Goal: Task Accomplishment & Management: Manage account settings

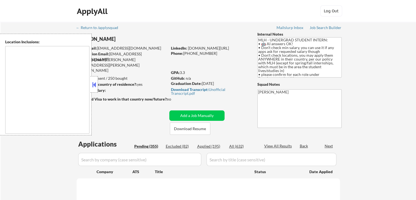
type textarea "country:[GEOGRAPHIC_DATA]"
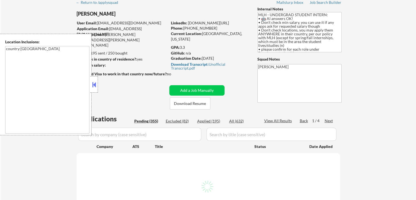
select select ""pending""
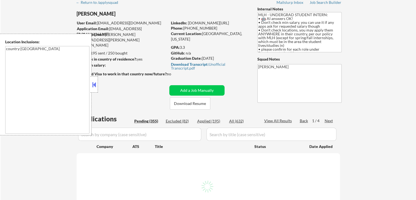
select select ""pending""
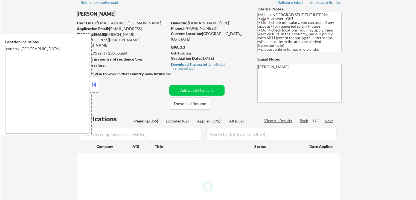
select select ""pending""
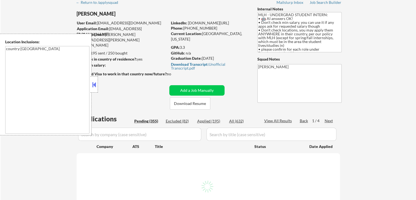
select select ""pending""
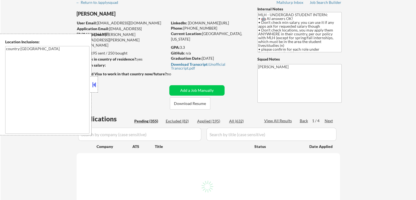
select select ""pending""
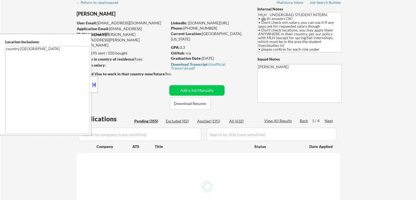
select select ""pending""
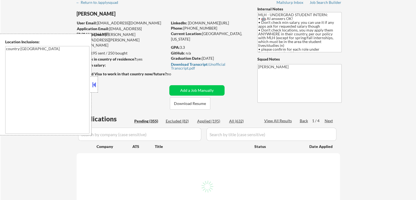
select select ""pending""
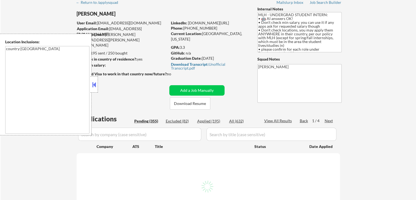
select select ""pending""
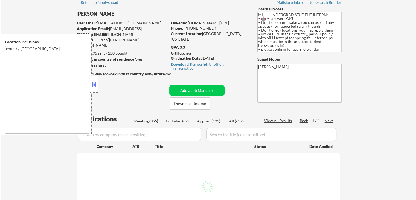
select select ""pending""
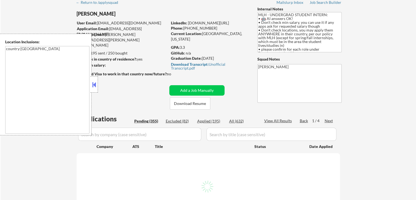
select select ""pending""
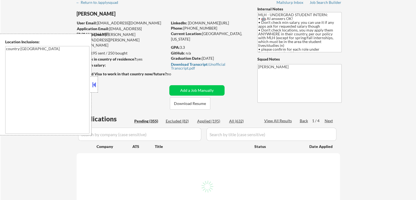
select select ""pending""
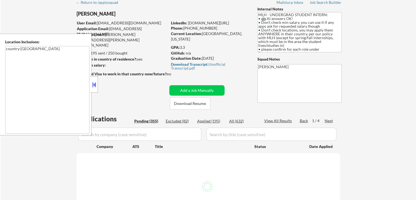
select select ""pending""
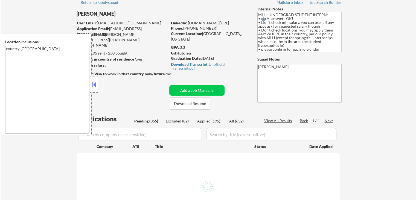
select select ""pending""
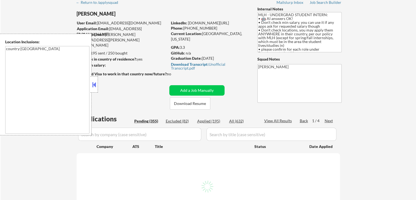
select select ""pending""
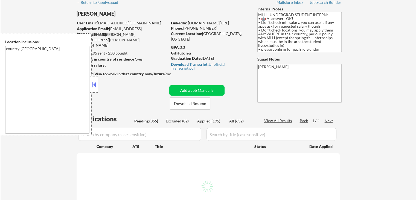
select select ""pending""
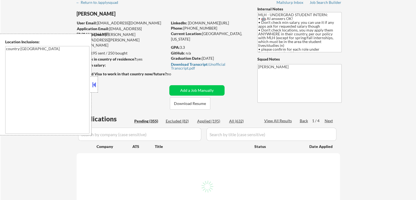
select select ""pending""
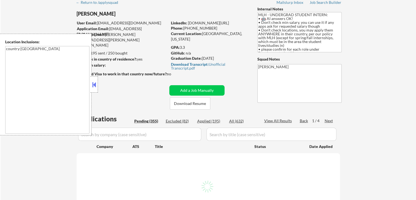
select select ""pending""
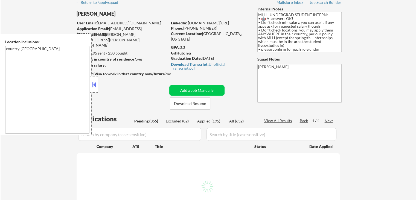
select select ""pending""
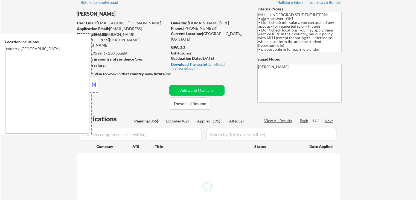
select select ""pending""
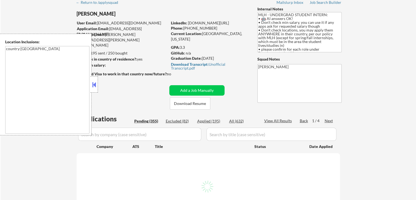
select select ""pending""
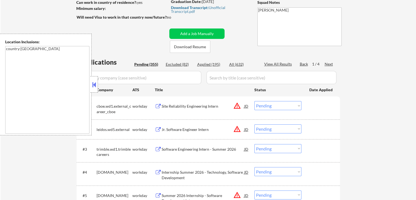
scroll to position [82, 0]
click at [200, 32] on button "Add a Job Manually" at bounding box center [196, 33] width 55 height 10
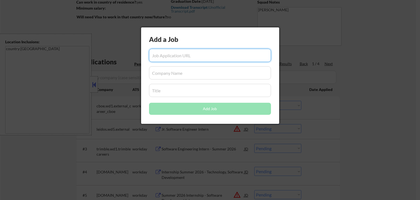
click at [192, 56] on input "input" at bounding box center [210, 55] width 122 height 13
paste input "https://www.metacareers.com/jobs/1471056164046415/"
type input "https://www.metacareers.com/jobs/1471056164046415/"
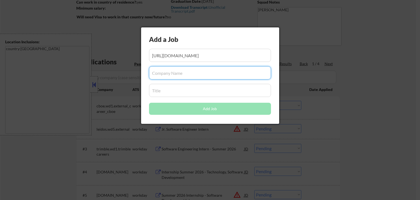
click at [181, 76] on input "input" at bounding box center [210, 72] width 122 height 13
click at [179, 71] on input "input" at bounding box center [210, 72] width 122 height 13
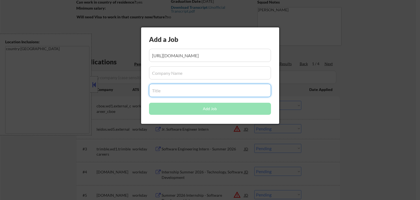
click at [166, 91] on input "input" at bounding box center [210, 90] width 122 height 13
paste input "Software Engineer, Intern/Co-op"
type input "Software Engineer, Intern/Co-op"
click at [177, 75] on input "input" at bounding box center [210, 72] width 122 height 13
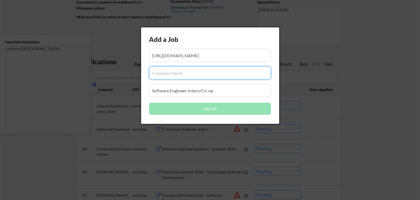
click at [170, 70] on input "input" at bounding box center [210, 72] width 122 height 13
paste input "Meta"
type input "Meta"
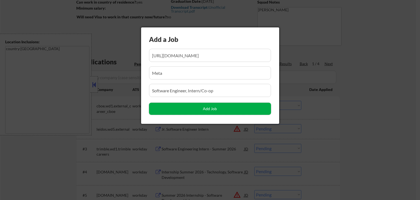
click at [201, 110] on button "Add Job" at bounding box center [210, 109] width 122 height 12
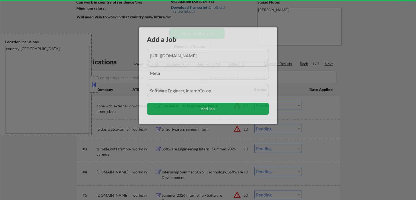
click at [207, 106] on button "Add Job" at bounding box center [208, 109] width 122 height 12
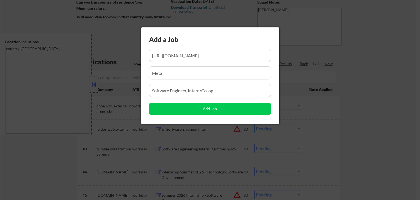
click at [365, 90] on div at bounding box center [210, 100] width 420 height 200
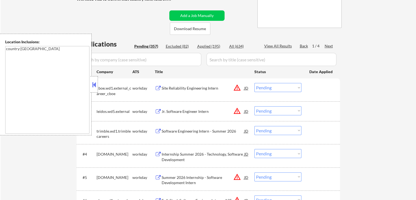
scroll to position [109, 0]
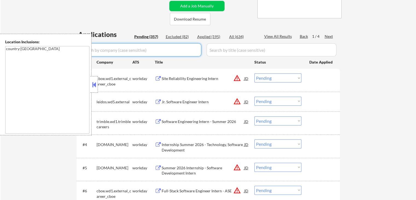
click at [161, 49] on input "input" at bounding box center [139, 49] width 123 height 13
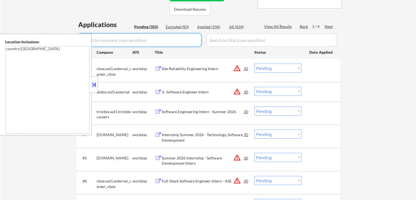
scroll to position [137, 0]
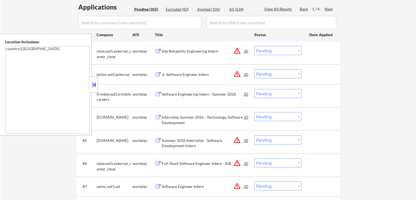
click at [95, 85] on button at bounding box center [94, 84] width 6 height 8
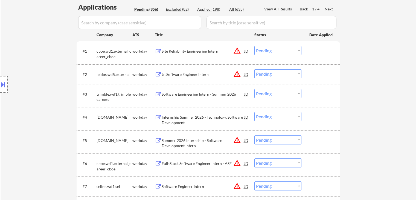
scroll to position [109, 0]
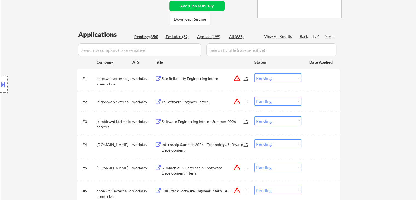
click at [121, 50] on input "input" at bounding box center [139, 49] width 123 height 13
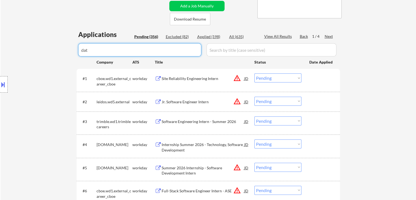
type input "data"
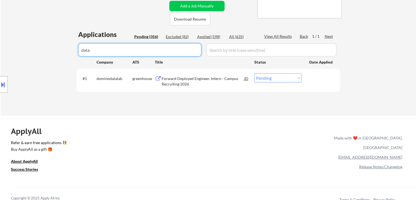
drag, startPoint x: 120, startPoint y: 50, endPoint x: 76, endPoint y: 49, distance: 44.1
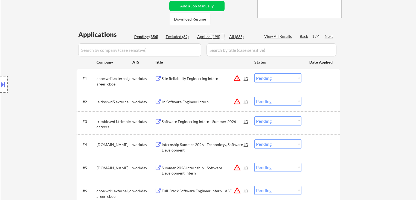
click at [210, 37] on div "Applied (198)" at bounding box center [210, 36] width 27 height 5
select select ""applied""
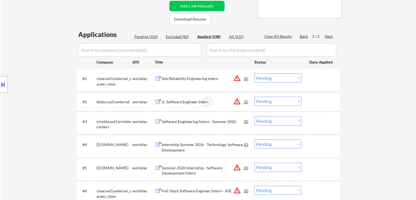
select select ""applied""
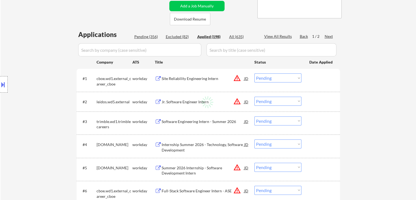
select select ""applied""
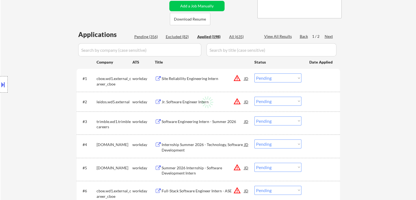
select select ""applied""
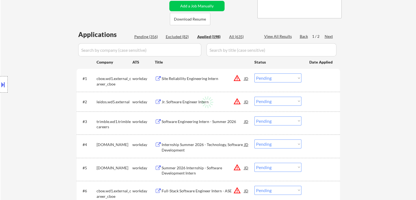
select select ""applied""
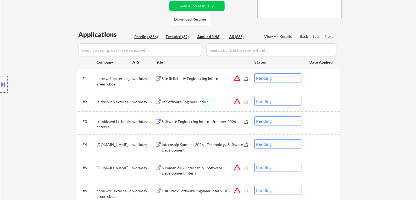
select select ""applied""
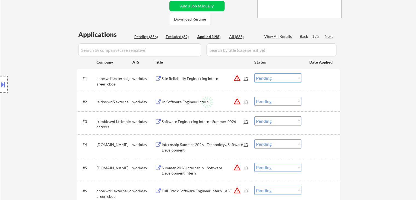
select select ""applied""
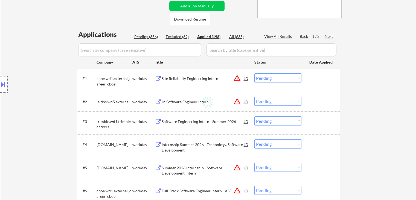
select select ""applied""
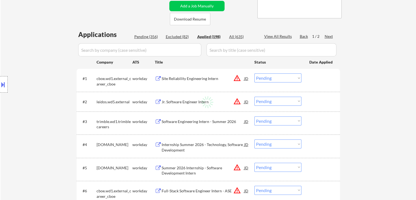
select select ""applied""
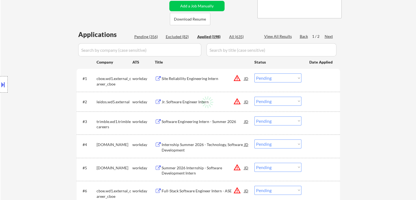
select select ""applied""
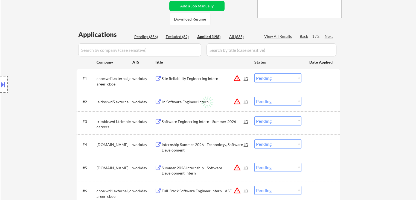
select select ""applied""
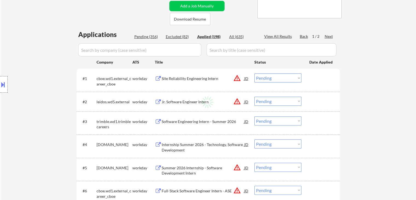
select select ""applied""
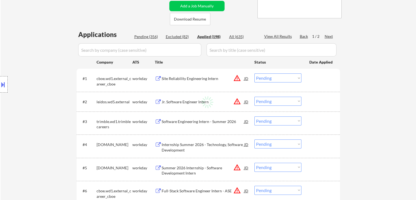
select select ""applied""
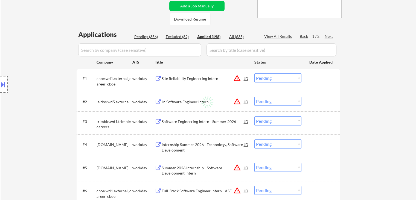
select select ""applied""
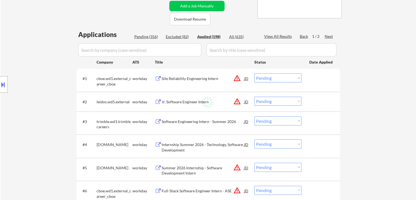
select select ""applied""
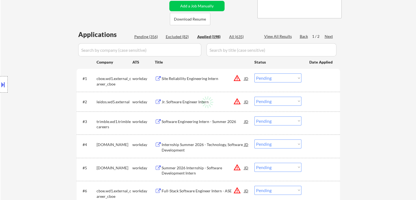
select select ""applied""
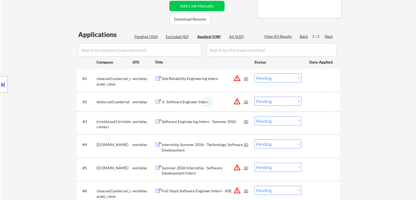
select select ""applied""
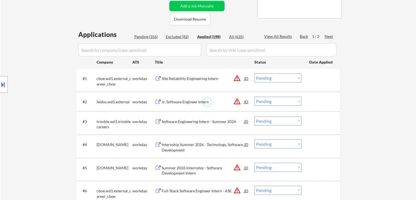
select select ""applied""
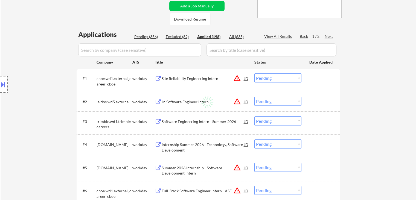
select select ""applied""
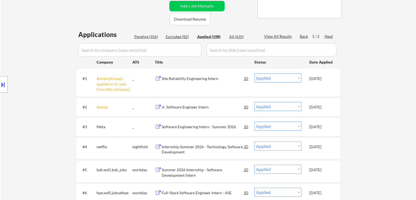
click at [117, 51] on input "input" at bounding box center [139, 49] width 123 height 13
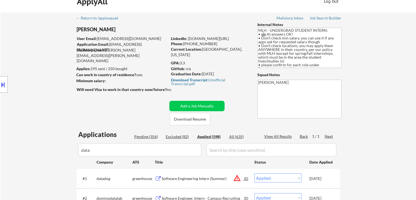
scroll to position [0, 0]
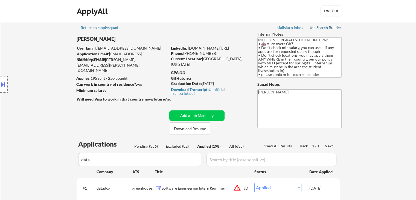
click at [328, 28] on div "Job Search Builder" at bounding box center [326, 28] width 32 height 4
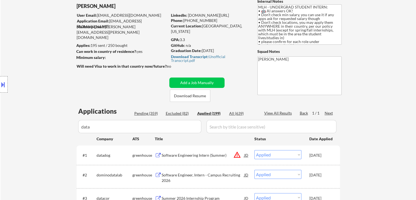
scroll to position [82, 0]
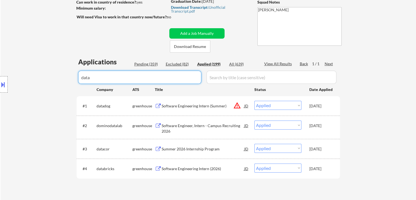
drag, startPoint x: 102, startPoint y: 78, endPoint x: 69, endPoint y: 78, distance: 32.8
click at [69, 78] on body "← Return to /applysquad Mailslurp Inbox Job Search Builder Aaron Wu User Email:…" at bounding box center [208, 18] width 416 height 200
paste input "Machine Learning"
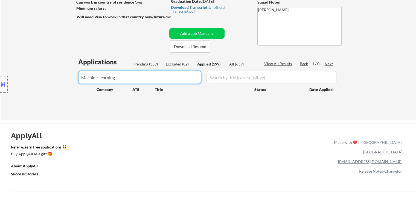
drag, startPoint x: 99, startPoint y: 77, endPoint x: 169, endPoint y: 77, distance: 70.1
click at [169, 77] on input "input" at bounding box center [139, 77] width 123 height 13
click at [151, 62] on div "Pending (359)" at bounding box center [147, 63] width 27 height 5
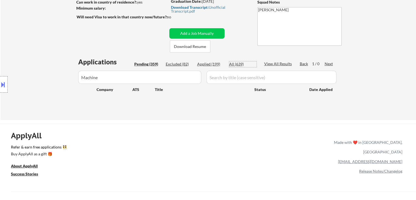
click at [236, 63] on div "All (639)" at bounding box center [242, 63] width 27 height 5
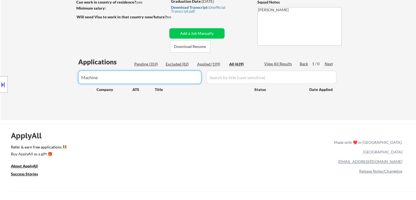
click at [115, 77] on input "input" at bounding box center [139, 77] width 123 height 13
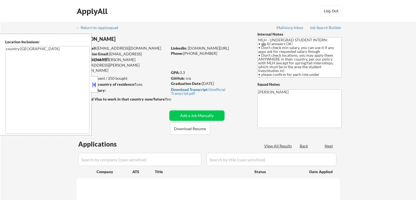
scroll to position [55, 0]
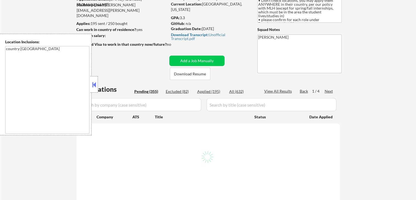
select select ""pending""
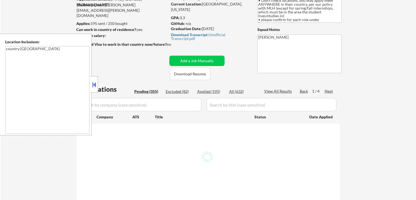
select select ""pending""
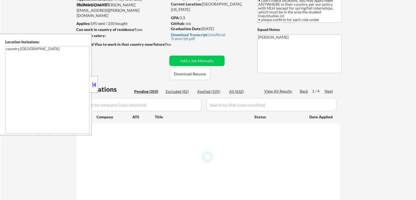
select select ""pending""
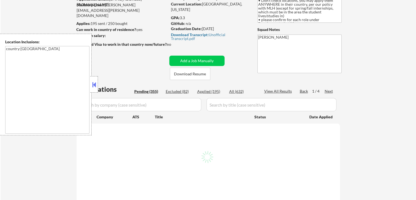
select select ""pending""
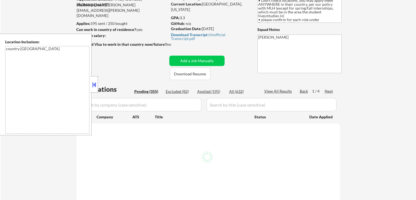
select select ""pending""
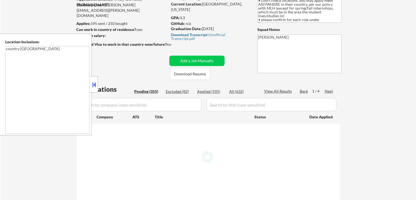
select select ""pending""
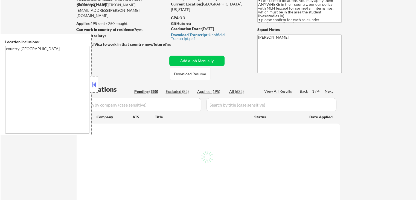
select select ""pending""
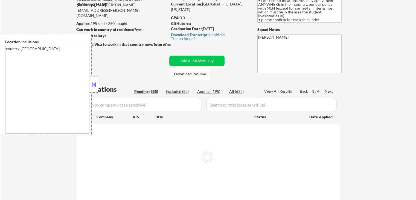
select select ""pending""
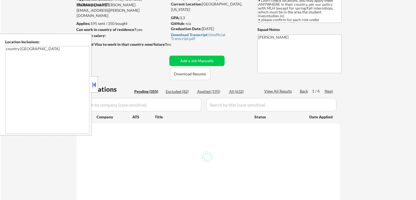
select select ""pending""
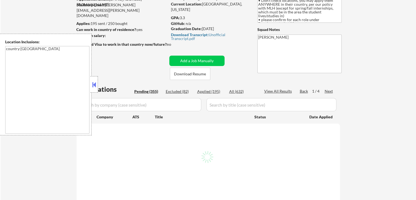
select select ""pending""
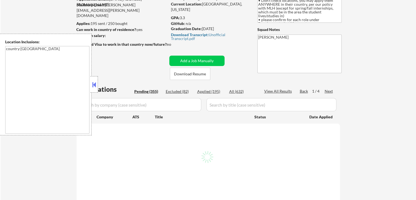
select select ""pending""
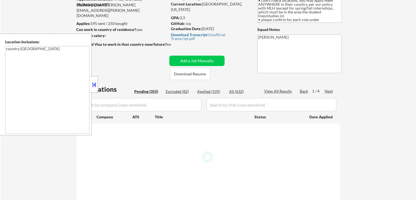
select select ""pending""
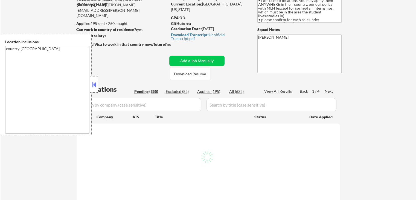
select select ""pending""
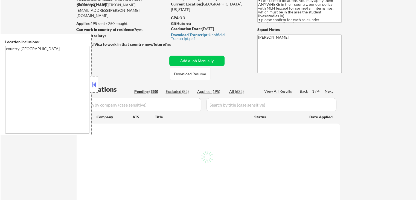
select select ""pending""
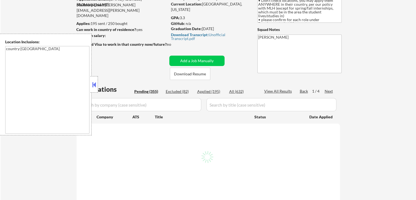
select select ""pending""
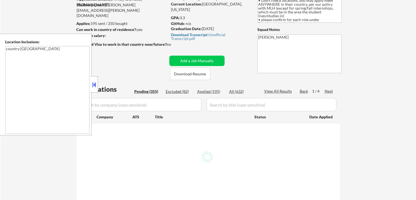
select select ""pending""
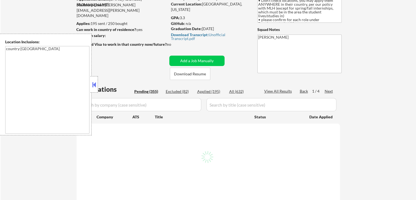
select select ""pending""
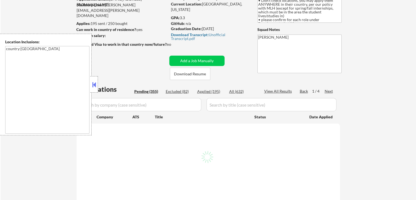
select select ""pending""
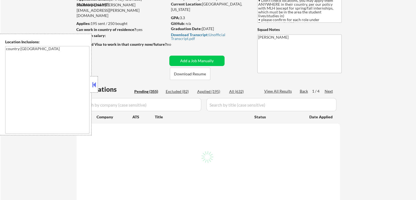
select select ""pending""
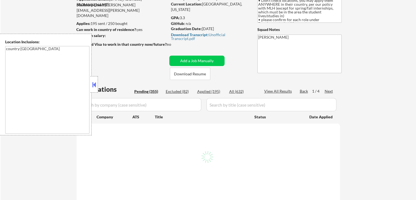
select select ""pending""
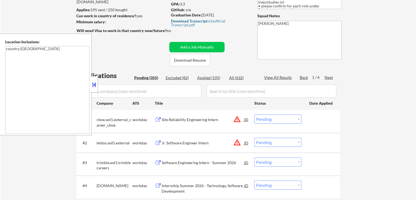
scroll to position [82, 0]
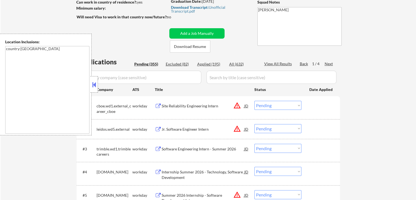
click at [235, 63] on div "All (632)" at bounding box center [242, 63] width 27 height 5
select select ""applied""
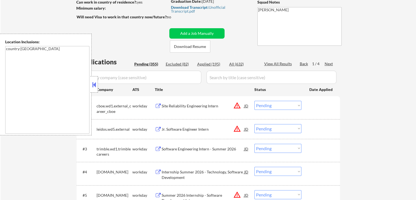
select select ""applied""
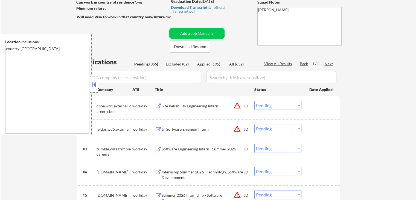
select select ""applied""
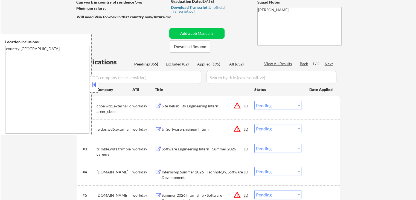
select select ""applied""
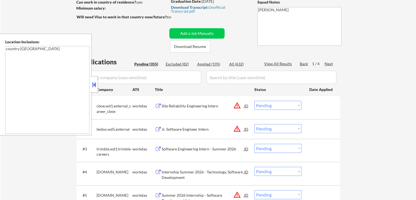
select select ""applied""
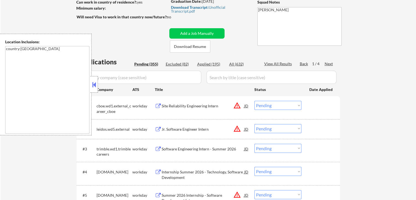
select select ""applied""
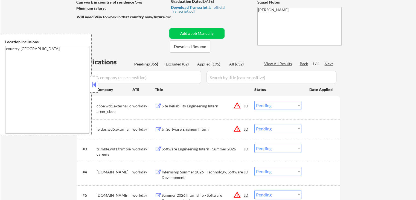
select select ""applied""
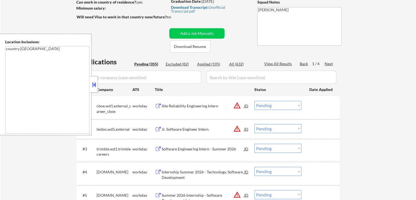
select select ""applied""
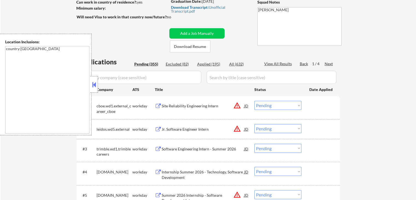
select select ""applied""
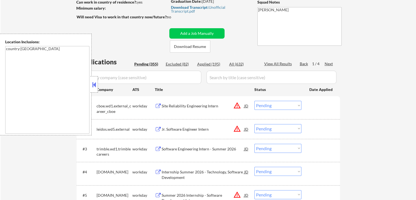
select select ""applied""
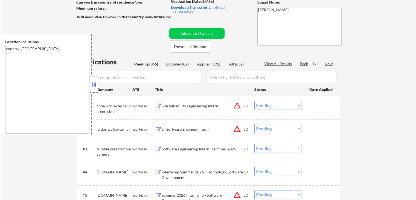
select select ""applied""
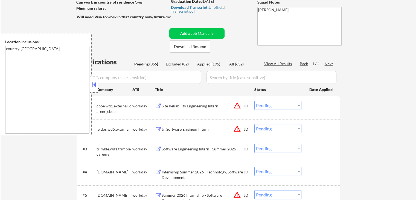
select select ""applied""
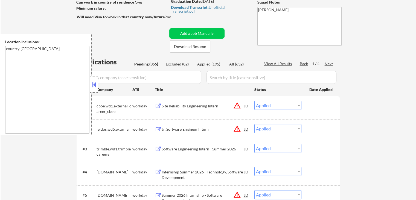
select select ""applied""
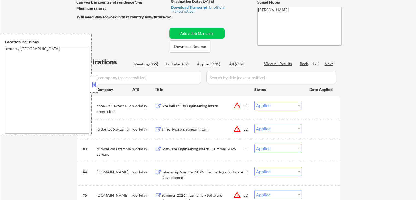
select select ""applied""
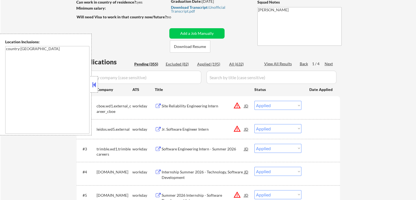
select select ""applied""
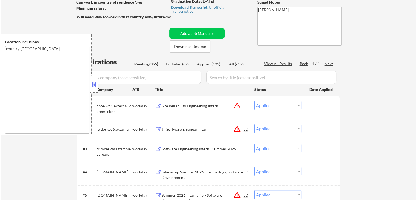
select select ""applied""
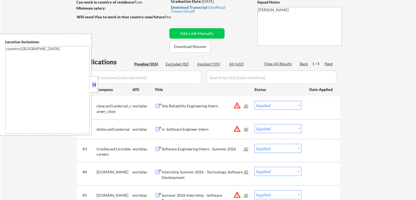
select select ""applied""
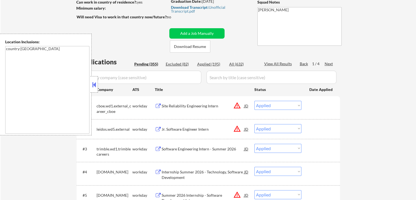
select select ""applied""
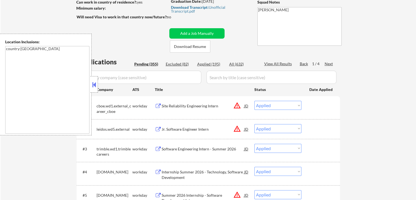
select select ""applied""
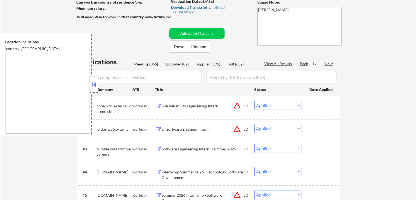
select select ""applied""
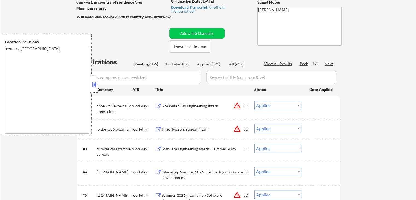
select select ""applied""
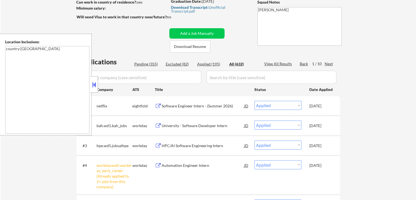
click at [94, 85] on button at bounding box center [94, 84] width 6 height 8
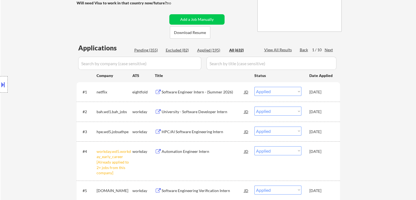
scroll to position [109, 0]
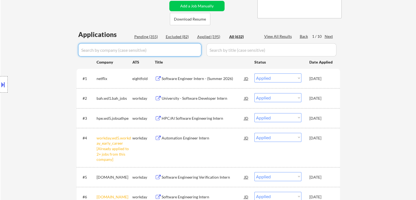
click at [117, 50] on input "input" at bounding box center [139, 49] width 123 height 13
paste input "Meta"
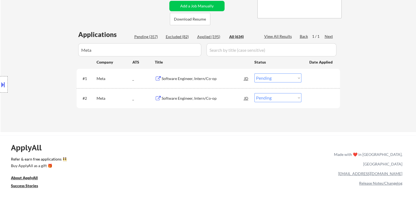
click at [274, 79] on select "Choose an option... Pending Applied Excluded (Questions) Excluded (Expired) Exc…" at bounding box center [278, 77] width 47 height 9
click at [255, 73] on select "Choose an option... Pending Applied Excluded (Questions) Excluded (Expired) Exc…" at bounding box center [278, 77] width 47 height 9
drag, startPoint x: 97, startPoint y: 51, endPoint x: 74, endPoint y: 51, distance: 22.7
click at [74, 51] on div "Location Inclusions: country:[GEOGRAPHIC_DATA]" at bounding box center [49, 85] width 98 height 102
click at [267, 98] on select "Choose an option... Pending Applied Excluded (Questions) Excluded (Expired) Exc…" at bounding box center [278, 97] width 47 height 9
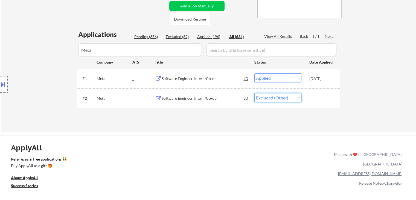
click at [255, 93] on select "Choose an option... Pending Applied Excluded (Questions) Excluded (Expired) Exc…" at bounding box center [278, 97] width 47 height 9
click at [182, 98] on div "Software Engineer, Intern/Co-op" at bounding box center [203, 98] width 83 height 5
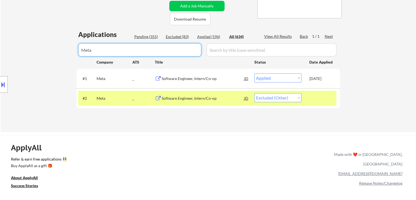
click at [105, 51] on input "input" at bounding box center [139, 49] width 123 height 13
drag, startPoint x: 99, startPoint y: 49, endPoint x: 60, endPoint y: 49, distance: 39.4
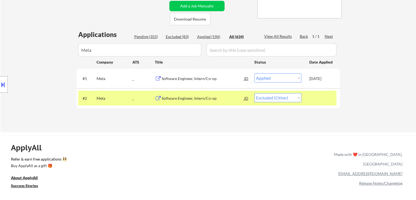
click at [60, 49] on div "Location Inclusions: country:[GEOGRAPHIC_DATA]" at bounding box center [49, 85] width 98 height 102
click at [103, 52] on input "input" at bounding box center [139, 49] width 123 height 13
drag, startPoint x: 96, startPoint y: 51, endPoint x: 57, endPoint y: 51, distance: 39.1
click at [60, 51] on div "Location Inclusions: country:[GEOGRAPHIC_DATA]" at bounding box center [49, 85] width 98 height 102
click at [201, 123] on div "← Return to /applysquad Mailslurp Inbox Job Search Builder [PERSON_NAME] User E…" at bounding box center [208, 19] width 273 height 215
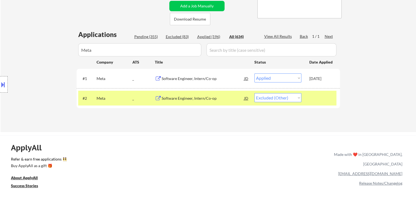
click at [209, 120] on div "Applications Pending (355) Excluded (83) Applied (196) All (634) View All Resul…" at bounding box center [209, 76] width 264 height 92
click at [207, 120] on div "Applications Pending (355) Excluded (83) Applied (196) All (634) View All Resul…" at bounding box center [209, 76] width 264 height 92
drag, startPoint x: 96, startPoint y: 51, endPoint x: 58, endPoint y: 50, distance: 38.0
click at [74, 50] on div "Location Inclusions: country:[GEOGRAPHIC_DATA]" at bounding box center [49, 85] width 98 height 102
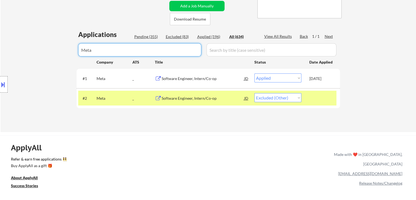
drag, startPoint x: 114, startPoint y: 50, endPoint x: 84, endPoint y: 50, distance: 30.1
click at [100, 50] on input "input" at bounding box center [139, 49] width 123 height 13
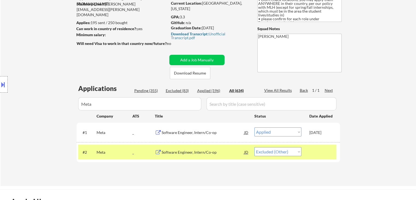
scroll to position [55, 0]
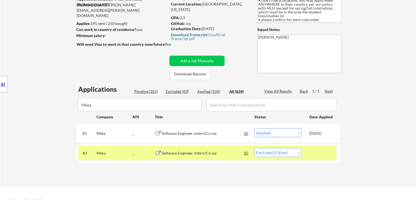
drag, startPoint x: 91, startPoint y: 104, endPoint x: 74, endPoint y: 104, distance: 17.2
click at [74, 104] on div "Location Inclusions: country:[GEOGRAPHIC_DATA]" at bounding box center [49, 85] width 98 height 102
drag, startPoint x: 111, startPoint y: 105, endPoint x: 61, endPoint y: 105, distance: 49.8
click at [61, 105] on body "← Return to /applysquad Mailslurp Inbox Job Search Builder [PERSON_NAME] User E…" at bounding box center [208, 45] width 416 height 200
paste input "Adobe"
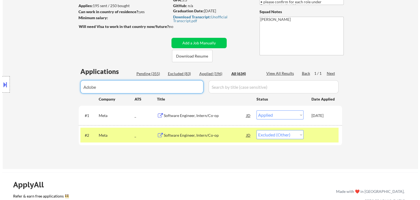
scroll to position [82, 0]
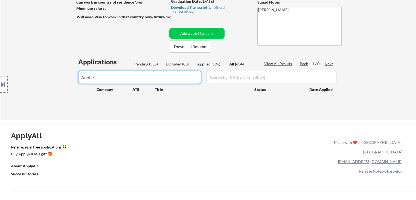
click at [107, 77] on input "input" at bounding box center [139, 77] width 123 height 13
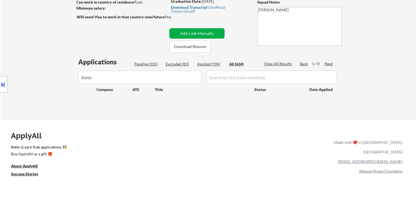
click at [200, 31] on button "Add a Job Manually" at bounding box center [196, 33] width 55 height 10
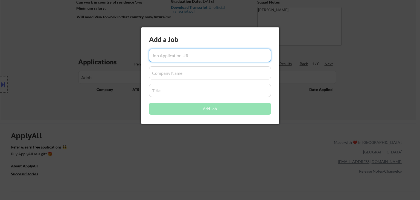
click at [186, 57] on input "input" at bounding box center [210, 55] width 122 height 13
paste input "[URL][DOMAIN_NAME][DEMOGRAPHIC_DATA]"
click at [183, 75] on input "input" at bounding box center [210, 72] width 122 height 13
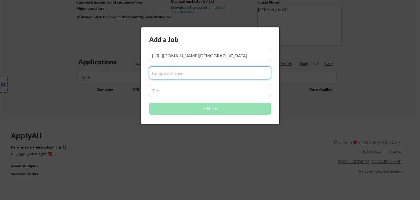
click at [169, 76] on input "input" at bounding box center [210, 72] width 122 height 13
paste input "Adobe"
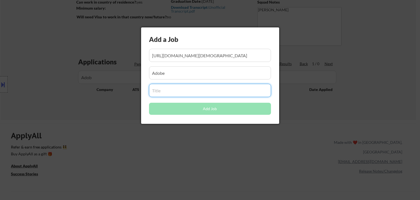
click at [169, 89] on input "input" at bounding box center [210, 90] width 122 height 13
click at [164, 90] on input "input" at bounding box center [210, 90] width 122 height 13
paste input "2026 Intern - Software Engineer"
click at [197, 109] on button "Add Job" at bounding box center [210, 109] width 122 height 12
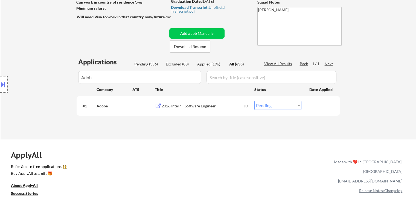
click at [263, 106] on select "Choose an option... Pending Applied Excluded (Questions) Excluded (Expired) Exc…" at bounding box center [278, 105] width 47 height 9
click at [255, 101] on select "Choose an option... Pending Applied Excluded (Questions) Excluded (Expired) Exc…" at bounding box center [278, 105] width 47 height 9
click at [259, 125] on div "Applications Pending (356) Excluded (83) Applied (196) All (635) View All Resul…" at bounding box center [209, 93] width 264 height 72
click at [196, 32] on button "Add a Job Manually" at bounding box center [196, 33] width 55 height 10
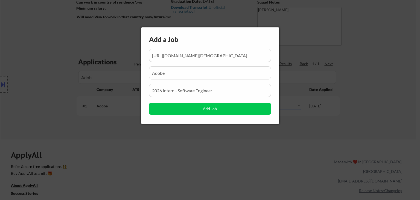
scroll to position [0, 36]
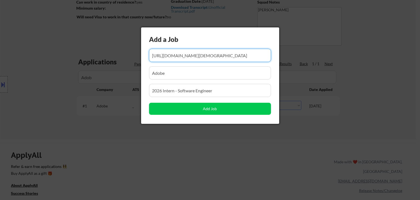
click at [204, 56] on input "input" at bounding box center [210, 55] width 122 height 13
paste input "[URL][DOMAIN_NAME]"
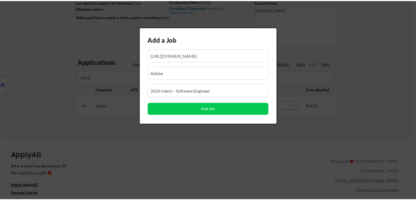
scroll to position [0, 0]
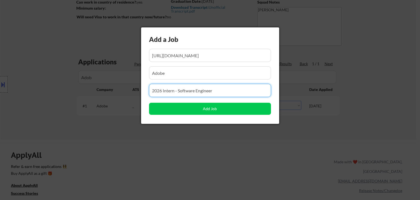
drag, startPoint x: 214, startPoint y: 90, endPoint x: 117, endPoint y: 86, distance: 96.4
click at [117, 86] on body "← Return to /applysquad Mailslurp Inbox Job Search Builder [PERSON_NAME] User E…" at bounding box center [210, 18] width 420 height 200
paste input "2026 University Graduate - Software Engineer"
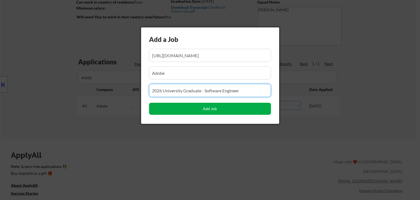
click at [196, 109] on button "Add Job" at bounding box center [210, 109] width 122 height 12
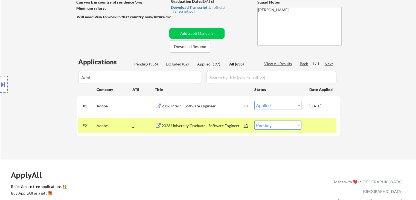
click at [277, 126] on select "Choose an option... Pending Applied Excluded (Questions) Excluded (Expired) Exc…" at bounding box center [278, 124] width 47 height 9
click at [255, 120] on select "Choose an option... Pending Applied Excluded (Questions) Excluded (Expired) Exc…" at bounding box center [278, 124] width 47 height 9
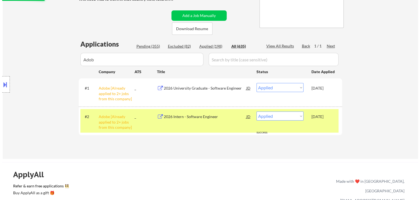
scroll to position [109, 0]
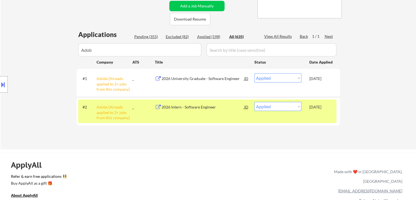
drag, startPoint x: 91, startPoint y: 51, endPoint x: 76, endPoint y: 51, distance: 14.2
click at [76, 51] on div "Location Inclusions: country:[GEOGRAPHIC_DATA]" at bounding box center [49, 85] width 98 height 102
click at [96, 49] on div "Location Inclusions: country:[GEOGRAPHIC_DATA]" at bounding box center [49, 85] width 98 height 102
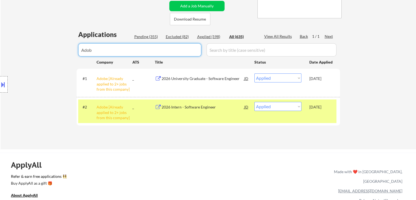
drag, startPoint x: 112, startPoint y: 49, endPoint x: 77, endPoint y: 49, distance: 35.6
paste input "Replit"
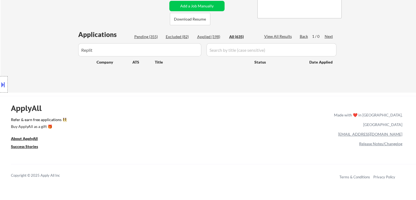
drag, startPoint x: 95, startPoint y: 50, endPoint x: 69, endPoint y: 47, distance: 26.4
click at [69, 47] on div "Location Inclusions: country:[GEOGRAPHIC_DATA]" at bounding box center [49, 85] width 98 height 102
click at [93, 49] on div "Location Inclusions: country:[GEOGRAPHIC_DATA]" at bounding box center [49, 85] width 98 height 102
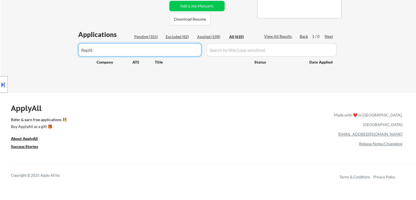
drag, startPoint x: 102, startPoint y: 49, endPoint x: 69, endPoint y: 49, distance: 33.1
paste input "replit"
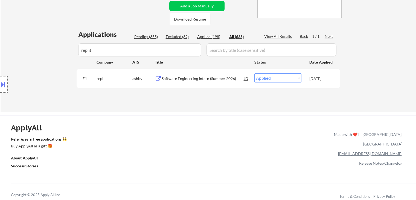
click at [95, 48] on div "Location Inclusions: country:[GEOGRAPHIC_DATA]" at bounding box center [49, 85] width 98 height 102
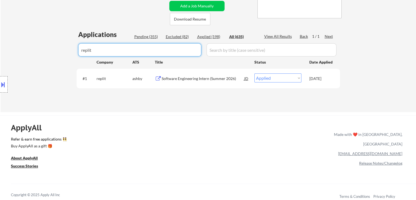
drag, startPoint x: 111, startPoint y: 51, endPoint x: 30, endPoint y: 54, distance: 81.6
paste input "Adobe"
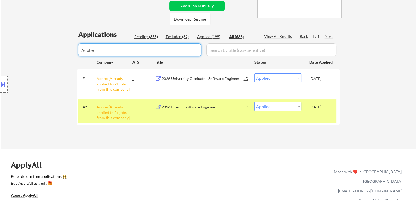
drag, startPoint x: 101, startPoint y: 52, endPoint x: 60, endPoint y: 52, distance: 40.5
paste input "Replit"
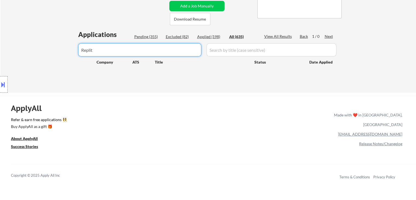
drag, startPoint x: 115, startPoint y: 50, endPoint x: 47, endPoint y: 48, distance: 68.2
paste input "replit"
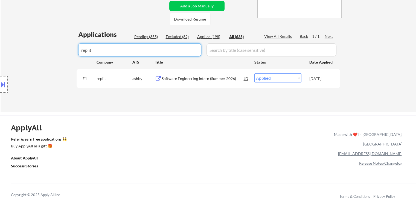
drag, startPoint x: 104, startPoint y: 48, endPoint x: 66, endPoint y: 50, distance: 38.7
paste input "GPTZero"
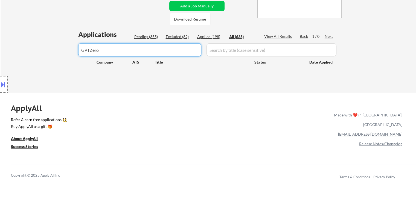
click at [103, 51] on input "input" at bounding box center [139, 49] width 123 height 13
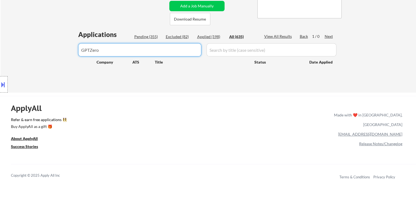
click at [102, 49] on input "input" at bounding box center [139, 49] width 123 height 13
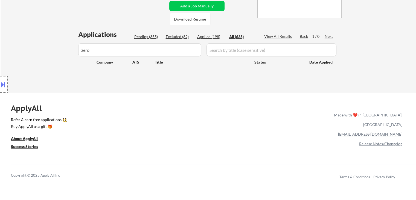
click at [97, 53] on div "Location Inclusions: country:[GEOGRAPHIC_DATA]" at bounding box center [49, 85] width 98 height 102
click at [93, 50] on div "Location Inclusions: country:[GEOGRAPHIC_DATA]" at bounding box center [49, 85] width 98 height 102
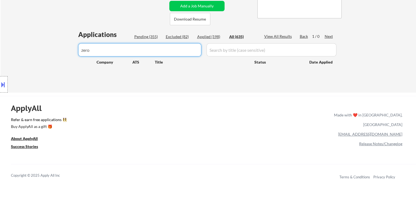
click at [133, 50] on input "input" at bounding box center [139, 49] width 123 height 13
click at [134, 50] on input "input" at bounding box center [139, 49] width 123 height 13
drag, startPoint x: 116, startPoint y: 47, endPoint x: 62, endPoint y: 47, distance: 54.5
click at [100, 51] on input "input" at bounding box center [139, 49] width 123 height 13
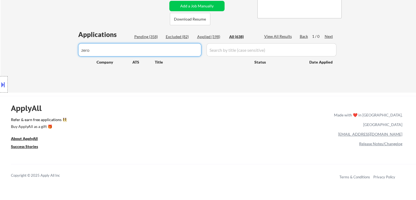
drag, startPoint x: 102, startPoint y: 48, endPoint x: 64, endPoint y: 48, distance: 37.5
paste input "GPTZero"
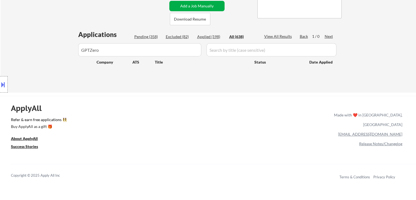
click at [198, 5] on button "Add a Job Manually" at bounding box center [196, 6] width 55 height 10
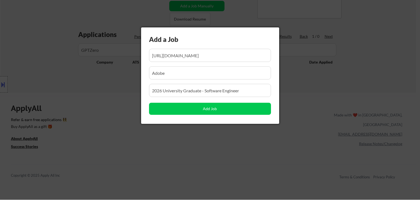
scroll to position [0, 63]
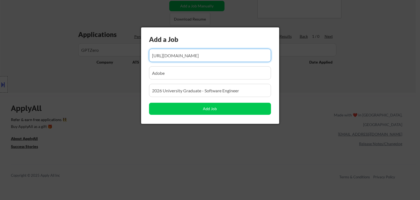
click at [186, 54] on input "input" at bounding box center [210, 55] width 122 height 13
paste input "[URL][DOMAIN_NAME]"
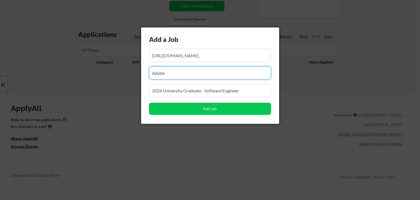
click at [166, 76] on input "input" at bounding box center [210, 72] width 122 height 13
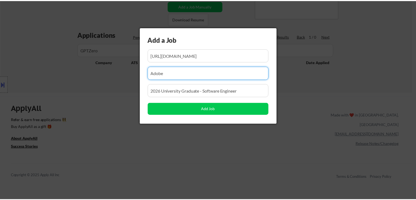
scroll to position [0, 0]
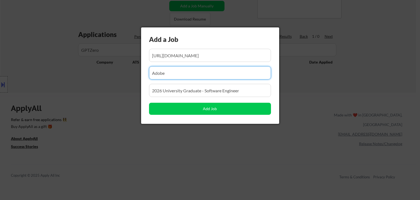
drag, startPoint x: 169, startPoint y: 74, endPoint x: 137, endPoint y: 74, distance: 31.7
paste input "GPTZero"
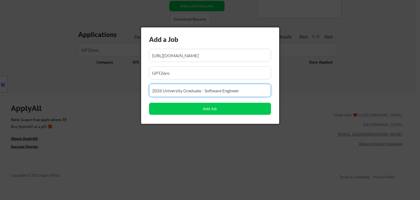
drag, startPoint x: 244, startPoint y: 92, endPoint x: 86, endPoint y: 88, distance: 158.5
paste input "Software Engineering Intern"
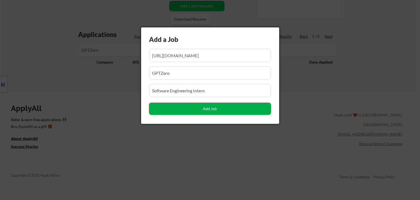
click at [181, 109] on button "Add Job" at bounding box center [210, 109] width 122 height 12
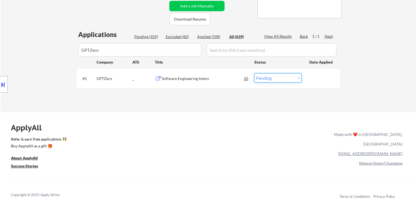
click at [264, 79] on select "Choose an option... Pending Applied Excluded (Questions) Excluded (Expired) Exc…" at bounding box center [278, 77] width 47 height 9
click at [255, 73] on select "Choose an option... Pending Applied Excluded (Questions) Excluded (Expired) Exc…" at bounding box center [278, 77] width 47 height 9
click at [245, 104] on div "← Return to /applysquad Mailslurp Inbox Job Search Builder [PERSON_NAME] User E…" at bounding box center [208, 9] width 273 height 195
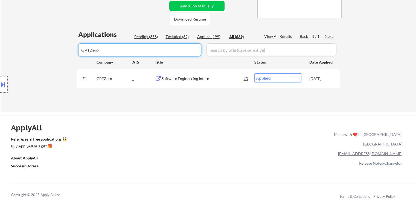
drag, startPoint x: 104, startPoint y: 50, endPoint x: 46, endPoint y: 50, distance: 57.7
paste input "Machine Learning"
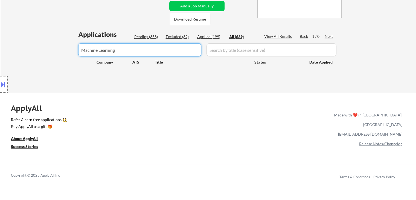
drag, startPoint x: 98, startPoint y: 49, endPoint x: 62, endPoint y: 49, distance: 35.9
click at [125, 49] on input "input" at bounding box center [139, 49] width 123 height 13
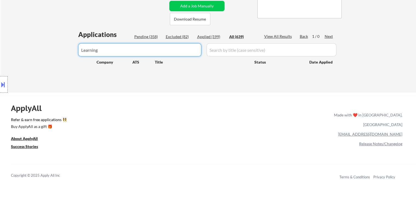
drag, startPoint x: 122, startPoint y: 50, endPoint x: 0, endPoint y: 50, distance: 121.5
paste input "Machine"
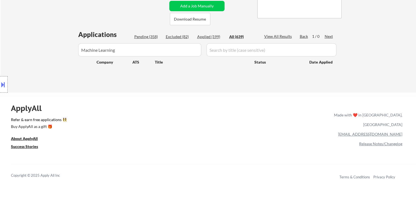
click at [98, 50] on div "Location Inclusions: country:[GEOGRAPHIC_DATA]" at bounding box center [49, 85] width 98 height 102
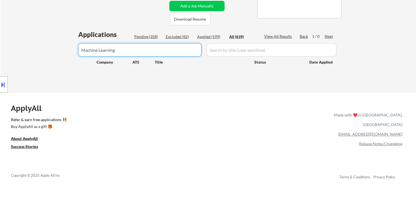
drag, startPoint x: 99, startPoint y: 50, endPoint x: 178, endPoint y: 51, distance: 78.8
click at [178, 51] on input "input" at bounding box center [139, 49] width 123 height 13
drag, startPoint x: 108, startPoint y: 45, endPoint x: 58, endPoint y: 45, distance: 50.1
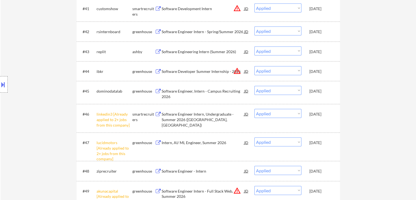
scroll to position [1149, 0]
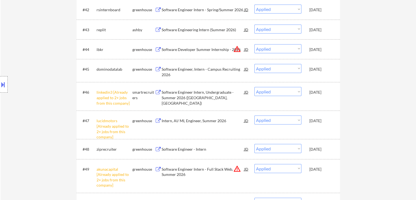
click at [44, 44] on div "Location Inclusions: country:[GEOGRAPHIC_DATA]" at bounding box center [49, 85] width 98 height 102
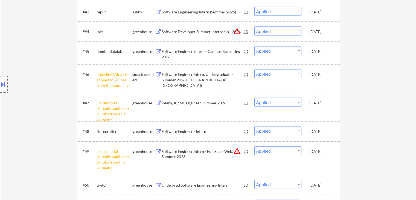
scroll to position [1177, 0]
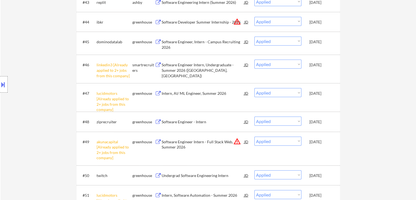
click at [195, 93] on div "Intern, AI/ ML Engineer, Summer 2026" at bounding box center [203, 93] width 83 height 5
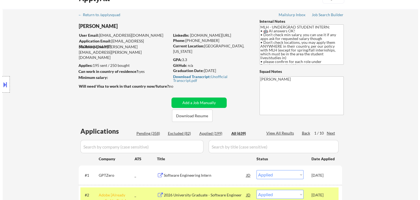
scroll to position [55, 0]
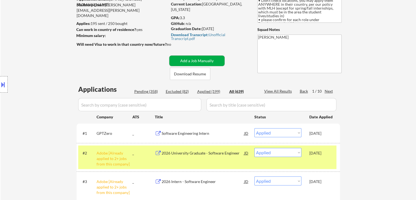
click at [197, 58] on button "Add a Job Manually" at bounding box center [196, 61] width 55 height 10
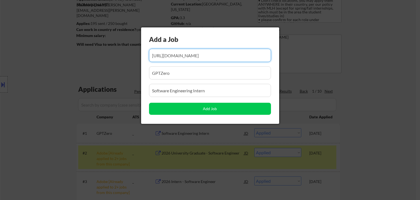
scroll to position [0, 33]
click at [201, 56] on input "input" at bounding box center [210, 55] width 122 height 13
paste input "[URL][DOMAIN_NAME]"
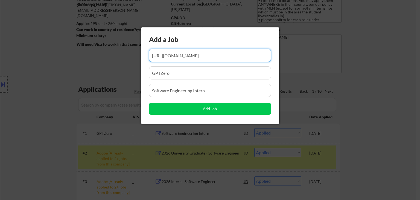
scroll to position [0, 34]
click at [189, 78] on input "input" at bounding box center [210, 72] width 122 height 13
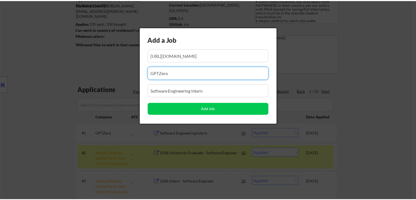
scroll to position [0, 0]
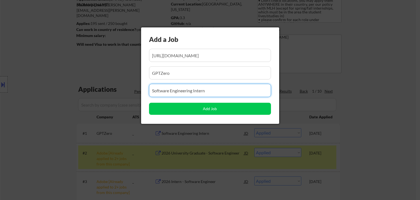
drag, startPoint x: 212, startPoint y: 92, endPoint x: 136, endPoint y: 93, distance: 76.1
click at [136, 93] on body "← Return to /applysquad Mailslurp Inbox Job Search Builder [PERSON_NAME] User E…" at bounding box center [210, 45] width 420 height 200
paste input "Machine Learning Intern"
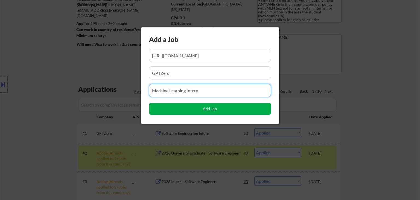
click at [190, 106] on button "Add Job" at bounding box center [210, 109] width 122 height 12
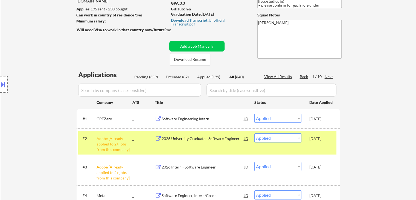
scroll to position [82, 0]
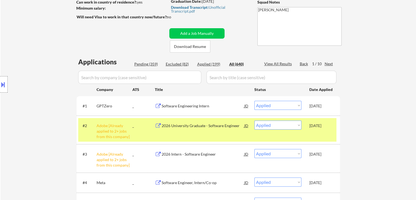
click at [128, 78] on input "input" at bounding box center [139, 77] width 123 height 13
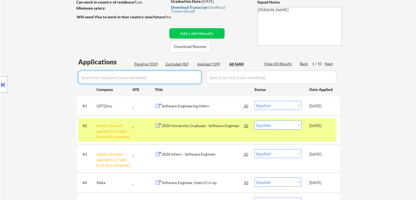
click at [107, 79] on input "input" at bounding box center [139, 77] width 123 height 13
paste input "GPTZero"
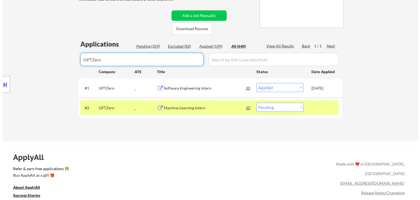
scroll to position [109, 0]
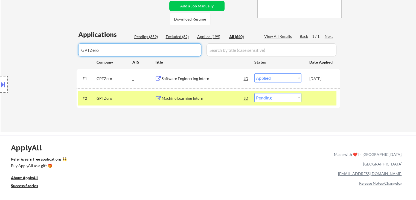
click at [267, 99] on select "Choose an option... Pending Applied Excluded (Questions) Excluded (Expired) Exc…" at bounding box center [278, 97] width 47 height 9
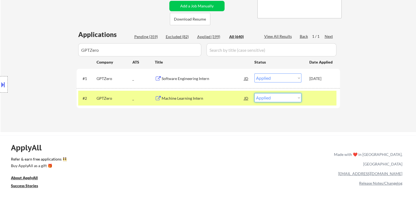
click at [255, 93] on select "Choose an option... Pending Applied Excluded (Questions) Excluded (Expired) Exc…" at bounding box center [278, 97] width 47 height 9
click at [242, 122] on div "← Return to /applysquad Mailslurp Inbox Job Search Builder [PERSON_NAME] User E…" at bounding box center [208, 19] width 273 height 215
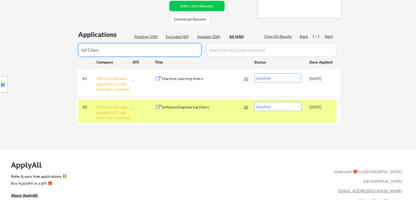
drag, startPoint x: 106, startPoint y: 50, endPoint x: 71, endPoint y: 50, distance: 34.5
paste input "WorkWhile"
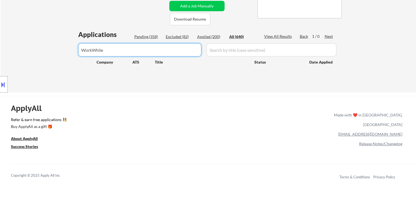
drag, startPoint x: 107, startPoint y: 50, endPoint x: 93, endPoint y: 50, distance: 13.7
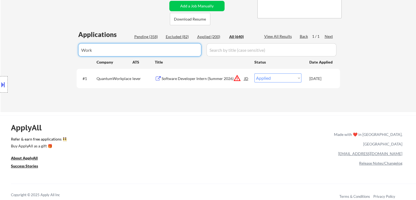
drag, startPoint x: 107, startPoint y: 50, endPoint x: 74, endPoint y: 50, distance: 33.1
paste input "While"
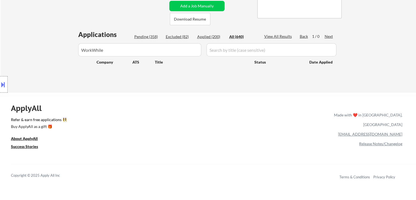
click at [93, 50] on div "Location Inclusions: country:[GEOGRAPHIC_DATA]" at bounding box center [49, 85] width 98 height 102
click at [113, 47] on input "input" at bounding box center [139, 49] width 123 height 13
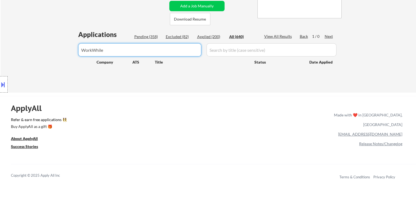
drag, startPoint x: 108, startPoint y: 48, endPoint x: 92, endPoint y: 51, distance: 16.3
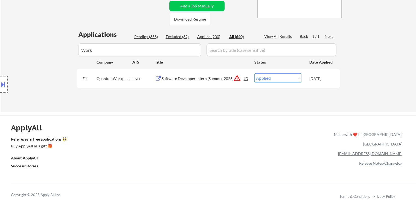
drag, startPoint x: 93, startPoint y: 48, endPoint x: 71, endPoint y: 50, distance: 21.9
click at [71, 50] on div "Location Inclusions: country:[GEOGRAPHIC_DATA]" at bounding box center [49, 85] width 98 height 102
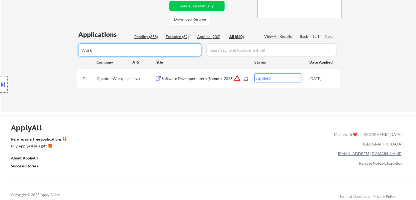
drag, startPoint x: 102, startPoint y: 50, endPoint x: 59, endPoint y: 50, distance: 42.4
paste input "WorkWhile"
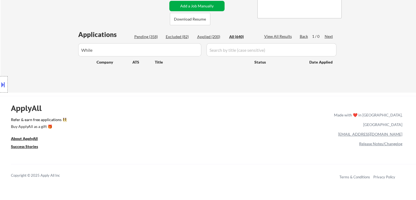
click at [191, 7] on button "Add a Job Manually" at bounding box center [196, 6] width 55 height 10
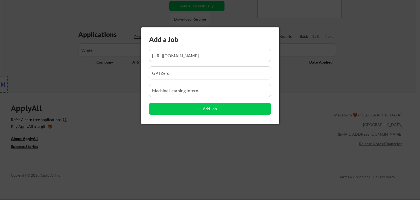
scroll to position [0, 34]
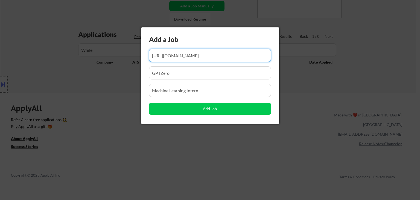
click at [184, 51] on input "input" at bounding box center [210, 55] width 122 height 13
click at [184, 53] on input "input" at bounding box center [210, 55] width 122 height 13
paste input "[URL][DOMAIN_NAME]"
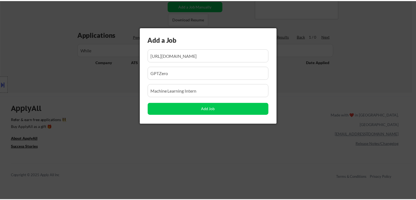
scroll to position [0, 0]
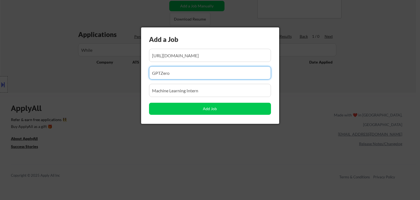
drag, startPoint x: 181, startPoint y: 72, endPoint x: 149, endPoint y: 72, distance: 32.0
click at [149, 72] on input "input" at bounding box center [210, 72] width 122 height 13
paste input "WorkWhile"
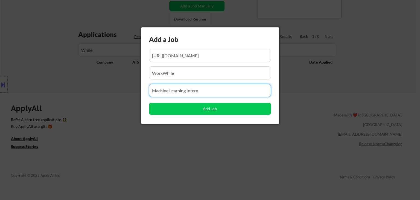
drag, startPoint x: 203, startPoint y: 91, endPoint x: 134, endPoint y: 91, distance: 68.7
paste input "Software Engineer Intern (Winter 2026)"
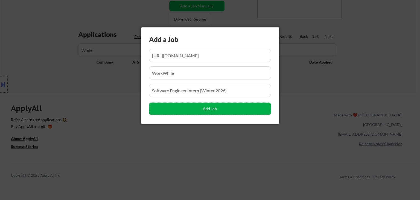
click at [189, 108] on button "Add Job" at bounding box center [210, 109] width 122 height 12
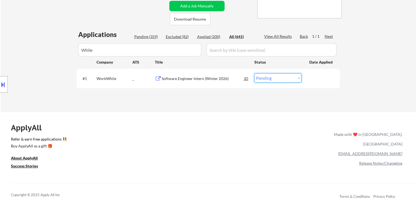
click at [262, 80] on select "Choose an option... Pending Applied Excluded (Questions) Excluded (Expired) Exc…" at bounding box center [278, 77] width 47 height 9
click at [255, 73] on select "Choose an option... Pending Applied Excluded (Questions) Excluded (Expired) Exc…" at bounding box center [278, 77] width 47 height 9
click at [249, 105] on div "← Return to /applysquad Mailslurp Inbox Job Search Builder [PERSON_NAME] User E…" at bounding box center [208, 9] width 273 height 195
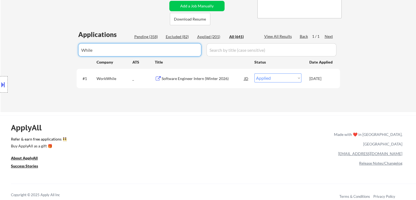
drag, startPoint x: 103, startPoint y: 50, endPoint x: 61, endPoint y: 50, distance: 41.3
paste input "replit"
click at [174, 77] on div "Software Engineering Intern (Summer 2026)" at bounding box center [203, 78] width 83 height 5
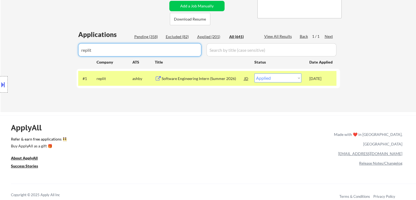
drag, startPoint x: 99, startPoint y: 49, endPoint x: 60, endPoint y: 49, distance: 38.6
paste input "ripplematch"
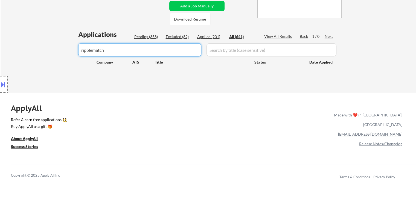
drag, startPoint x: 110, startPoint y: 50, endPoint x: 68, endPoint y: 50, distance: 42.1
paste input "Okta"
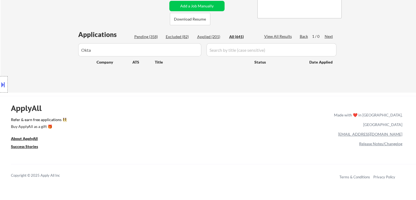
drag, startPoint x: 95, startPoint y: 52, endPoint x: 71, endPoint y: 50, distance: 24.1
click at [71, 50] on div "Location Inclusions: country:[GEOGRAPHIC_DATA]" at bounding box center [49, 85] width 98 height 102
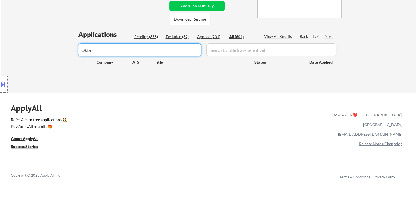
drag, startPoint x: 125, startPoint y: 49, endPoint x: 60, endPoint y: 49, distance: 64.6
paste input "Site Reliability"
drag, startPoint x: 113, startPoint y: 51, endPoint x: 88, endPoint y: 51, distance: 24.6
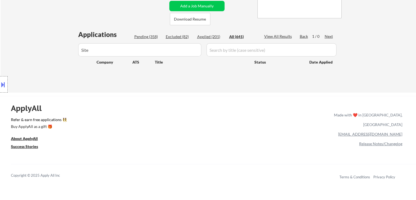
drag, startPoint x: 97, startPoint y: 48, endPoint x: 91, endPoint y: 50, distance: 6.6
click at [96, 48] on div "Location Inclusions: country:[GEOGRAPHIC_DATA]" at bounding box center [49, 85] width 98 height 102
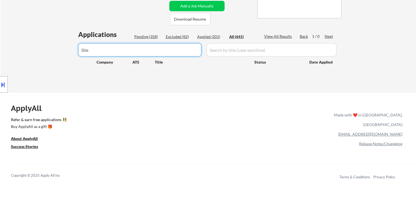
drag, startPoint x: 115, startPoint y: 48, endPoint x: 53, endPoint y: 48, distance: 62.4
paste input "mongodb"
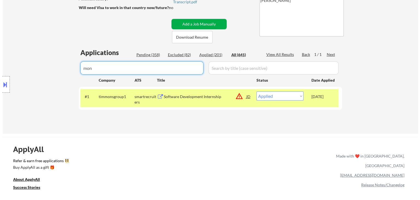
scroll to position [82, 0]
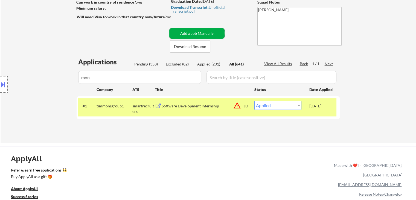
click at [200, 33] on button "Add a Job Manually" at bounding box center [196, 33] width 55 height 10
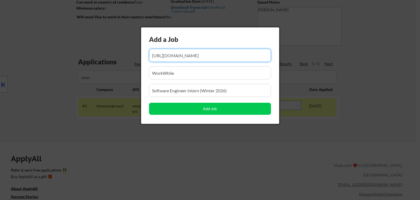
scroll to position [0, 108]
click at [192, 57] on input "input" at bounding box center [210, 55] width 122 height 13
paste input "[URL][DOMAIN_NAME]"
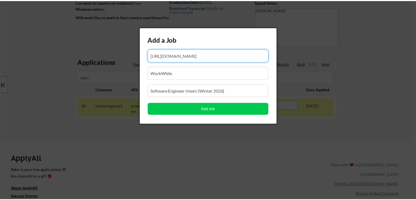
scroll to position [0, 0]
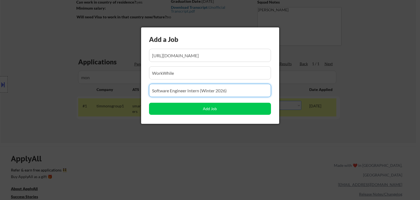
drag, startPoint x: 199, startPoint y: 93, endPoint x: 143, endPoint y: 93, distance: 55.3
click at [143, 93] on div "Add a Job Add Job" at bounding box center [210, 75] width 138 height 96
paste input "2026 - Software Engineering Intern, AMER"
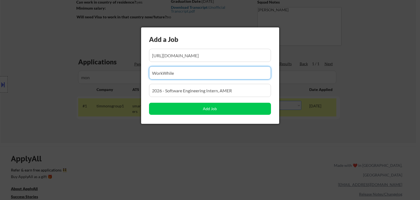
drag, startPoint x: 182, startPoint y: 73, endPoint x: 135, endPoint y: 73, distance: 46.5
click at [135, 73] on body "← Return to /applysquad Mailslurp Inbox Job Search Builder [PERSON_NAME] User E…" at bounding box center [210, 18] width 420 height 200
paste input "mongodb"
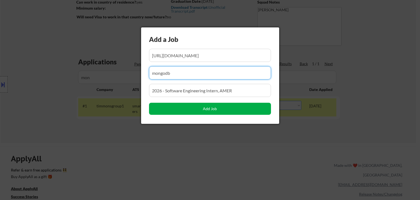
click at [197, 109] on button "Add Job" at bounding box center [210, 109] width 122 height 12
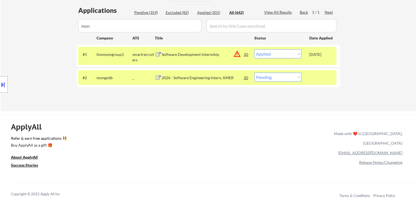
scroll to position [137, 0]
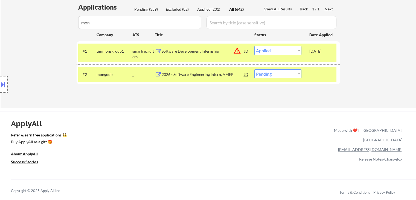
click at [266, 75] on select "Choose an option... Pending Applied Excluded (Questions) Excluded (Expired) Exc…" at bounding box center [278, 73] width 47 height 9
click at [255, 69] on select "Choose an option... Pending Applied Excluded (Questions) Excluded (Expired) Exc…" at bounding box center [278, 73] width 47 height 9
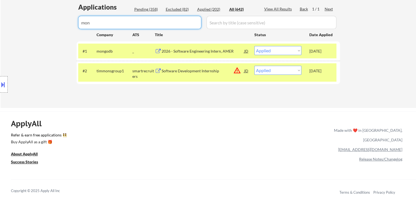
drag, startPoint x: 99, startPoint y: 24, endPoint x: 70, endPoint y: 24, distance: 28.7
paste input "RBC"
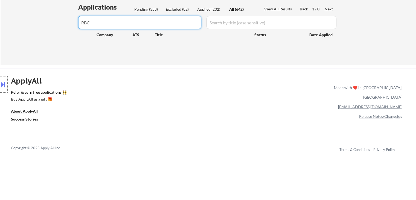
drag, startPoint x: 99, startPoint y: 23, endPoint x: 71, endPoint y: 23, distance: 27.6
paste input "snowflake"
drag, startPoint x: 99, startPoint y: 22, endPoint x: 59, endPoint y: 22, distance: 39.7
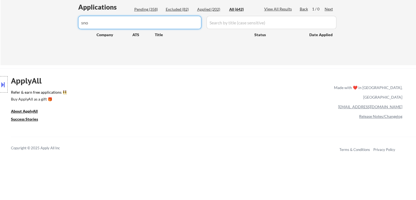
paste input "databricks"
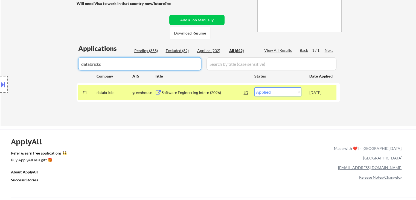
scroll to position [55, 0]
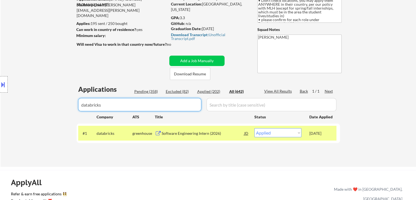
drag, startPoint x: 108, startPoint y: 107, endPoint x: 50, endPoint y: 107, distance: 58.3
click at [50, 107] on body "← Return to /applysquad Mailslurp Inbox Job Search Builder [PERSON_NAME] User E…" at bounding box center [208, 45] width 416 height 200
paste input "Figma"
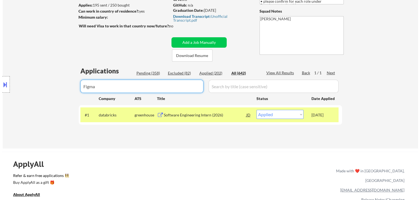
scroll to position [109, 0]
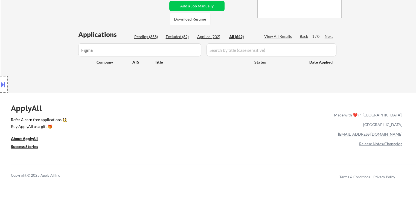
click at [109, 53] on input "input" at bounding box center [139, 49] width 123 height 13
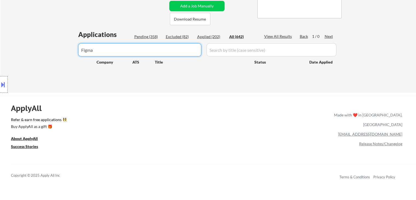
paste input "figma"
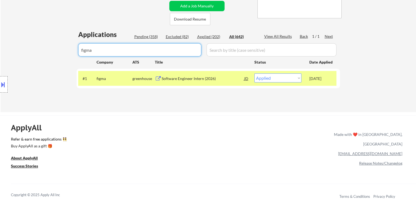
drag, startPoint x: 104, startPoint y: 48, endPoint x: 71, endPoint y: 48, distance: 33.1
paste input "gresearch"
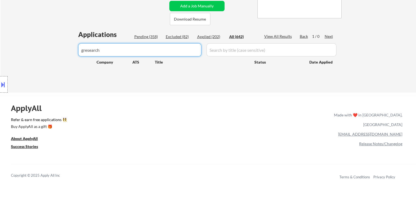
drag, startPoint x: 104, startPoint y: 48, endPoint x: 48, endPoint y: 48, distance: 56.1
paste input "arm"
click at [105, 51] on input "input" at bounding box center [139, 49] width 123 height 13
click at [195, 5] on button "Add a Job Manually" at bounding box center [196, 6] width 55 height 10
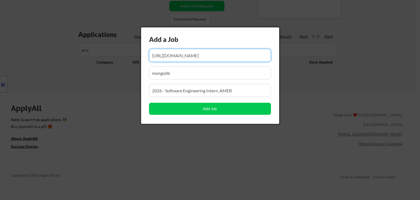
click at [175, 54] on input "input" at bounding box center [210, 55] width 122 height 13
paste input "[URL][DOMAIN_NAME][DEMOGRAPHIC_DATA]"
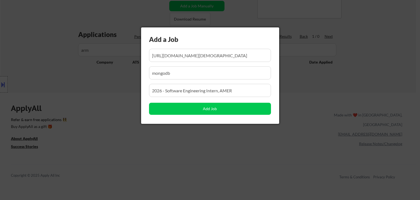
scroll to position [0, 0]
drag, startPoint x: 237, startPoint y: 89, endPoint x: 125, endPoint y: 89, distance: 112.2
paste input "Intern Software Engineer"
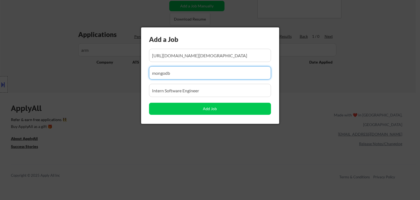
drag, startPoint x: 175, startPoint y: 74, endPoint x: 140, endPoint y: 75, distance: 35.0
paste input "ARM"
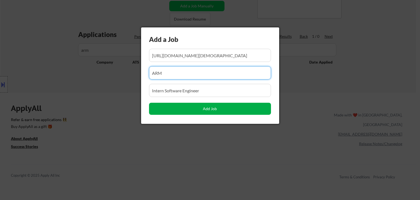
click at [181, 109] on button "Add Job" at bounding box center [210, 109] width 122 height 12
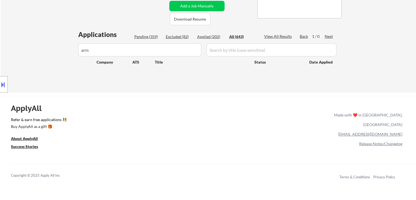
click at [105, 51] on input "input" at bounding box center [139, 49] width 123 height 13
drag, startPoint x: 97, startPoint y: 54, endPoint x: 63, endPoint y: 50, distance: 34.1
click at [63, 50] on div "Location Inclusions: country:[GEOGRAPHIC_DATA]" at bounding box center [49, 85] width 98 height 102
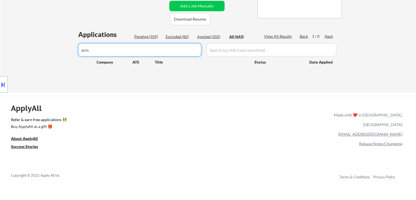
drag, startPoint x: 99, startPoint y: 50, endPoint x: 70, endPoint y: 50, distance: 28.2
paste input "ARM"
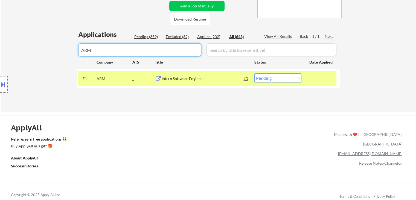
drag, startPoint x: 264, startPoint y: 77, endPoint x: 265, endPoint y: 81, distance: 4.2
click at [264, 77] on select "Choose an option... Pending Applied Excluded (Questions) Excluded (Expired) Exc…" at bounding box center [278, 77] width 47 height 9
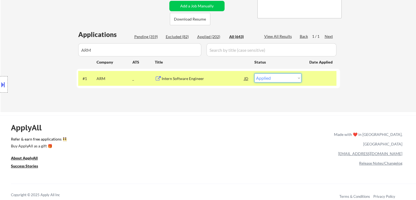
click at [255, 73] on select "Choose an option... Pending Applied Excluded (Questions) Excluded (Expired) Exc…" at bounding box center [278, 77] width 47 height 9
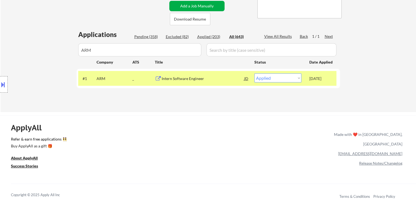
click at [192, 7] on button "Add a Job Manually" at bounding box center [196, 6] width 55 height 10
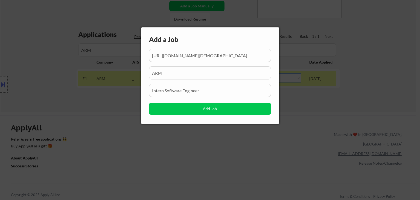
scroll to position [0, 44]
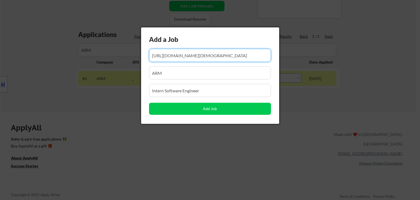
click at [202, 55] on input "input" at bounding box center [210, 55] width 122 height 13
paste input "[URL][DOMAIN_NAME][DEMOGRAPHIC_DATA]"
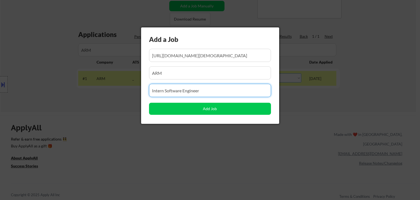
drag, startPoint x: 207, startPoint y: 92, endPoint x: 130, endPoint y: 92, distance: 77.2
paste input "Intern AI/ML Engineer"
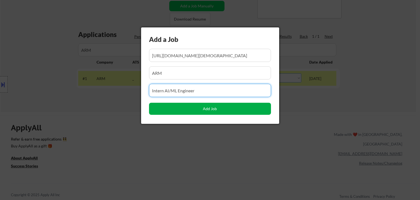
click at [194, 110] on button "Add Job" at bounding box center [210, 109] width 122 height 12
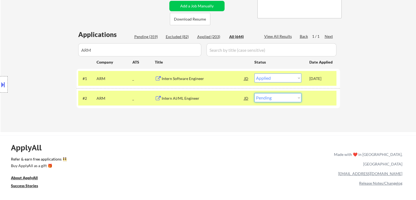
click at [271, 100] on select "Choose an option... Pending Applied Excluded (Questions) Excluded (Expired) Exc…" at bounding box center [278, 97] width 47 height 9
click at [255, 93] on select "Choose an option... Pending Applied Excluded (Questions) Excluded (Expired) Exc…" at bounding box center [278, 97] width 47 height 9
click at [236, 118] on div "Applications Pending (359) Excluded (82) Applied (203) All (644) View All Resul…" at bounding box center [209, 76] width 264 height 92
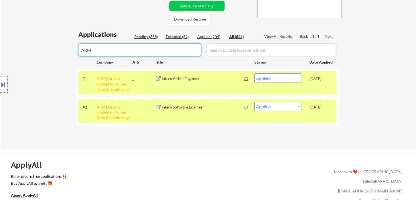
drag, startPoint x: 101, startPoint y: 51, endPoint x: 69, endPoint y: 51, distance: 32.0
paste input "solana"
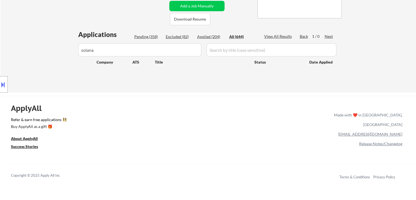
click at [84, 48] on div "Location Inclusions: country:[GEOGRAPHIC_DATA]" at bounding box center [49, 85] width 98 height 102
click at [83, 50] on div "Location Inclusions: country:[GEOGRAPHIC_DATA]" at bounding box center [49, 85] width 98 height 102
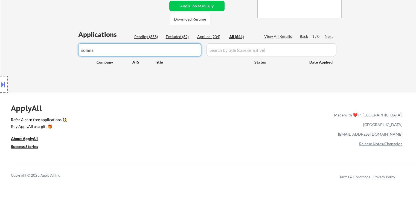
drag, startPoint x: 99, startPoint y: 50, endPoint x: 74, endPoint y: 51, distance: 24.4
drag, startPoint x: 131, startPoint y: 48, endPoint x: 24, endPoint y: 48, distance: 107.3
paste input "Ellipsis Labs"
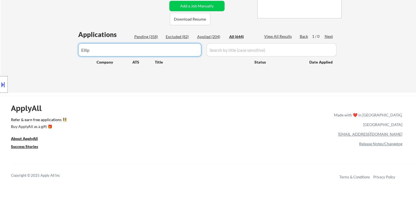
drag, startPoint x: 99, startPoint y: 48, endPoint x: 65, endPoint y: 48, distance: 33.9
paste input "ellipsislabs"
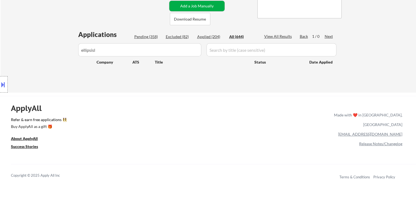
click at [192, 4] on button "Add a Job Manually" at bounding box center [196, 6] width 55 height 10
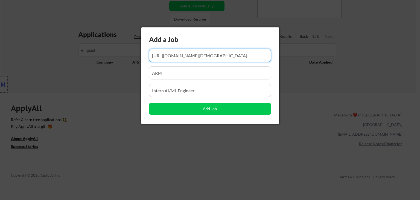
scroll to position [0, 37]
click at [196, 53] on input "input" at bounding box center [210, 55] width 122 height 13
paste input "[URL][DOMAIN_NAME]"
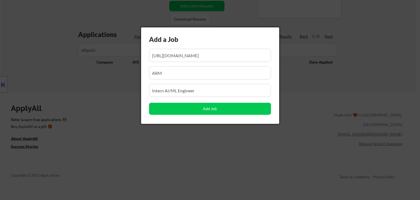
scroll to position [0, 0]
drag, startPoint x: 203, startPoint y: 91, endPoint x: 139, endPoint y: 89, distance: 64.4
click at [141, 91] on div "Add a Job Add Job" at bounding box center [210, 75] width 138 height 96
paste input "Software Engineer - Campus (Intern & New Grad)"
drag, startPoint x: 166, startPoint y: 76, endPoint x: 140, endPoint y: 74, distance: 26.4
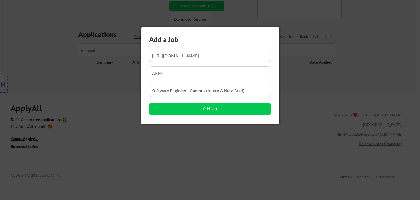
paste input "Ellipsis Labs"
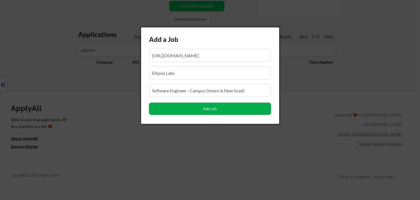
click at [181, 106] on button "Add Job" at bounding box center [210, 109] width 122 height 12
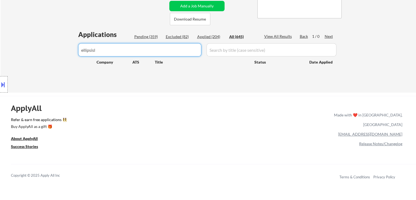
drag, startPoint x: 99, startPoint y: 51, endPoint x: 82, endPoint y: 52, distance: 17.5
click at [82, 49] on div "Location Inclusions: country:[GEOGRAPHIC_DATA]" at bounding box center [49, 85] width 98 height 102
drag, startPoint x: 103, startPoint y: 51, endPoint x: 78, endPoint y: 51, distance: 25.2
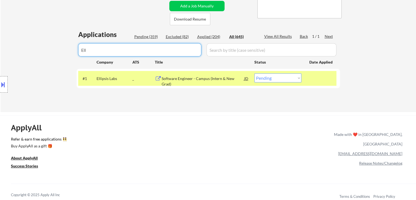
drag, startPoint x: 265, startPoint y: 78, endPoint x: 264, endPoint y: 82, distance: 3.8
click at [265, 78] on select "Choose an option... Pending Applied Excluded (Questions) Excluded (Expired) Exc…" at bounding box center [278, 77] width 47 height 9
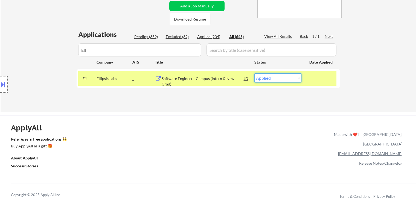
click at [255, 73] on select "Choose an option... Pending Applied Excluded (Questions) Excluded (Expired) Exc…" at bounding box center [278, 77] width 47 height 9
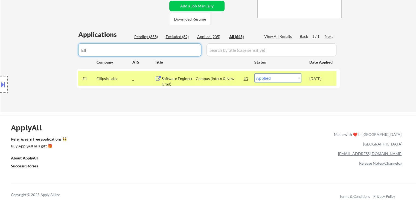
drag, startPoint x: 99, startPoint y: 51, endPoint x: 57, endPoint y: 50, distance: 41.6
paste input "SkyTrade"
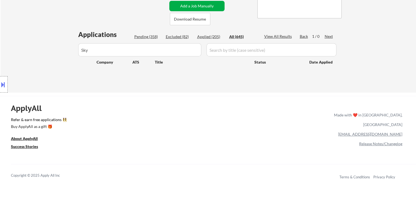
click at [190, 6] on button "Add a Job Manually" at bounding box center [196, 6] width 55 height 10
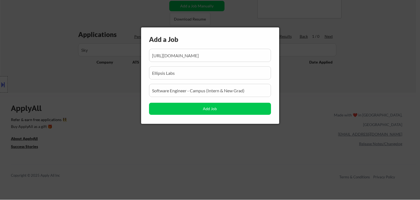
scroll to position [0, 108]
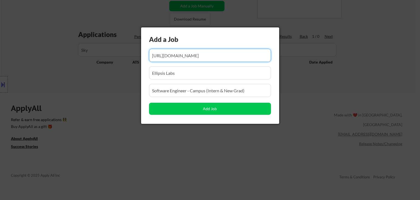
click at [187, 55] on input "input" at bounding box center [210, 55] width 122 height 13
click at [187, 56] on input "input" at bounding box center [210, 55] width 122 height 13
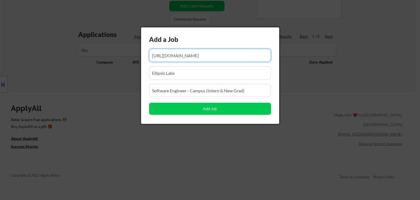
click at [187, 56] on input "input" at bounding box center [210, 55] width 122 height 13
paste input "[URL][DOMAIN_NAME]"
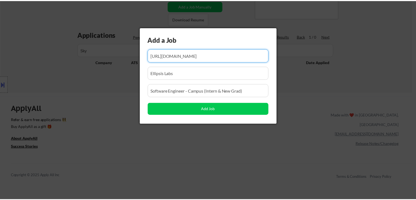
scroll to position [0, 0]
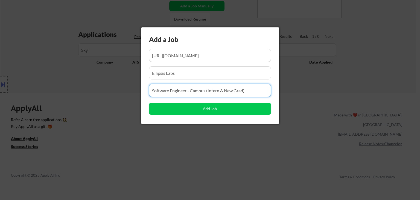
drag, startPoint x: 249, startPoint y: 89, endPoint x: 114, endPoint y: 85, distance: 135.3
paste input "Blockchain and Full Stack Engineer Intern"
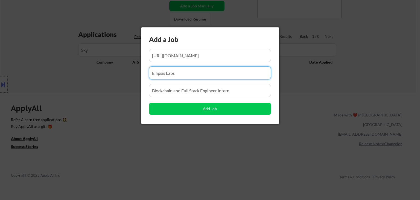
drag, startPoint x: 177, startPoint y: 73, endPoint x: 142, endPoint y: 73, distance: 35.0
click at [142, 73] on div "Add a Job Add Job" at bounding box center [210, 75] width 138 height 96
paste input "SkyTrade"
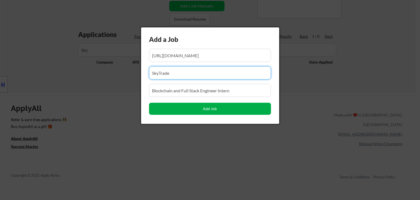
click at [185, 108] on button "Add Job" at bounding box center [210, 109] width 122 height 12
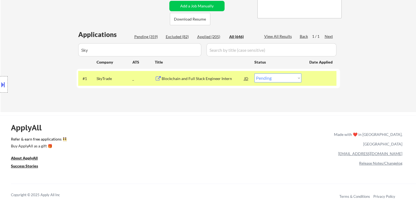
drag, startPoint x: 280, startPoint y: 80, endPoint x: 277, endPoint y: 82, distance: 3.1
click at [279, 80] on select "Choose an option... Pending Applied Excluded (Questions) Excluded (Expired) Exc…" at bounding box center [278, 77] width 47 height 9
click at [255, 73] on select "Choose an option... Pending Applied Excluded (Questions) Excluded (Expired) Exc…" at bounding box center [278, 77] width 47 height 9
click at [243, 102] on div "← Return to /applysquad Mailslurp Inbox Job Search Builder [PERSON_NAME] User E…" at bounding box center [208, 9] width 273 height 195
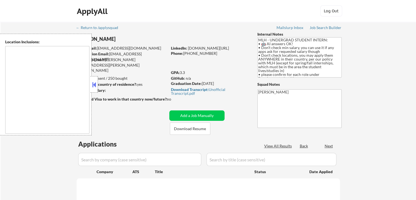
select select ""pending""
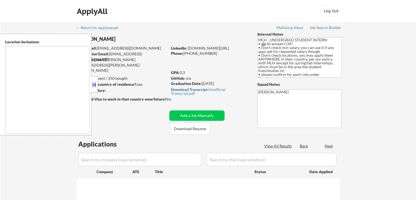
select select ""pending""
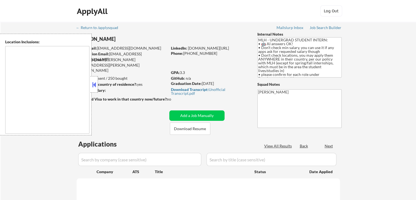
select select ""pending""
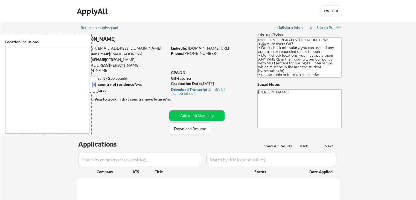
select select ""pending""
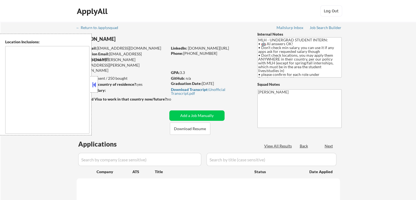
select select ""pending""
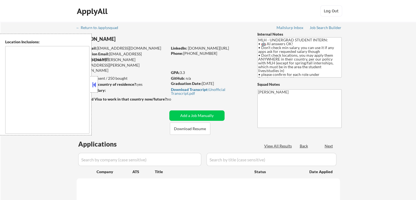
select select ""pending""
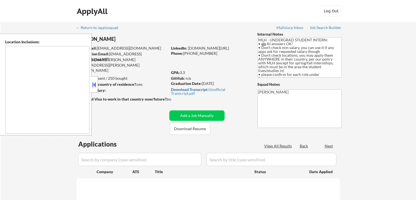
select select ""pending""
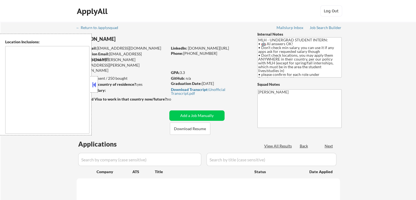
select select ""pending""
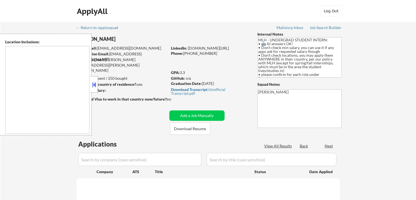
select select ""pending""
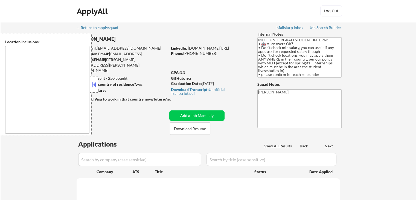
select select ""pending""
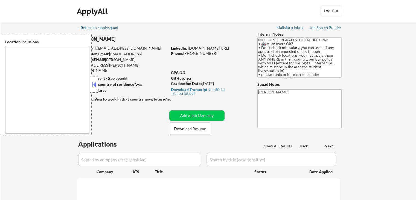
select select ""pending""
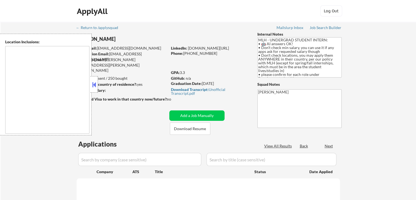
select select ""pending""
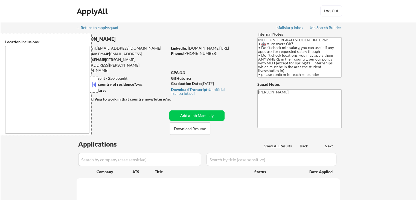
select select ""pending""
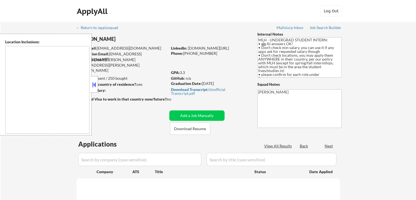
select select ""pending""
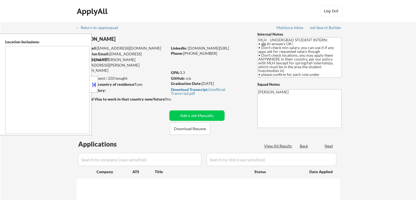
select select ""pending""
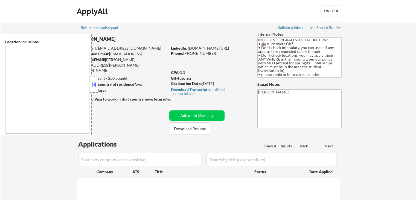
select select ""pending""
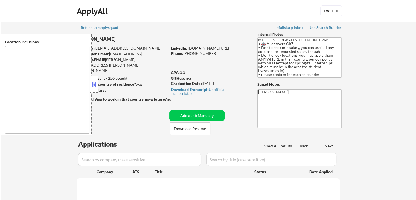
select select ""pending""
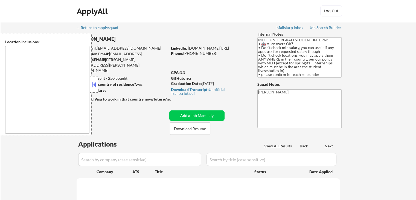
select select ""pending""
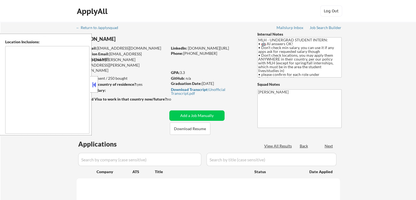
select select ""pending""
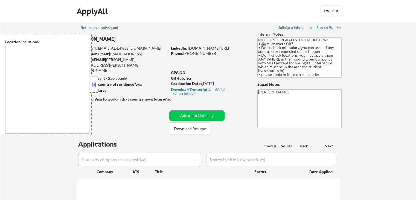
select select ""pending""
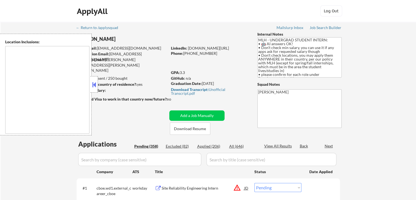
type textarea "country:[GEOGRAPHIC_DATA]"
click at [91, 84] on div at bounding box center [94, 84] width 8 height 16
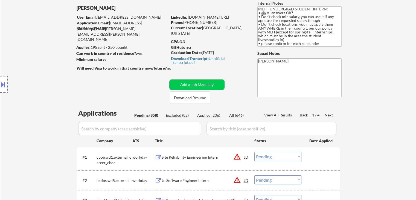
scroll to position [55, 0]
